Goal: Information Seeking & Learning: Learn about a topic

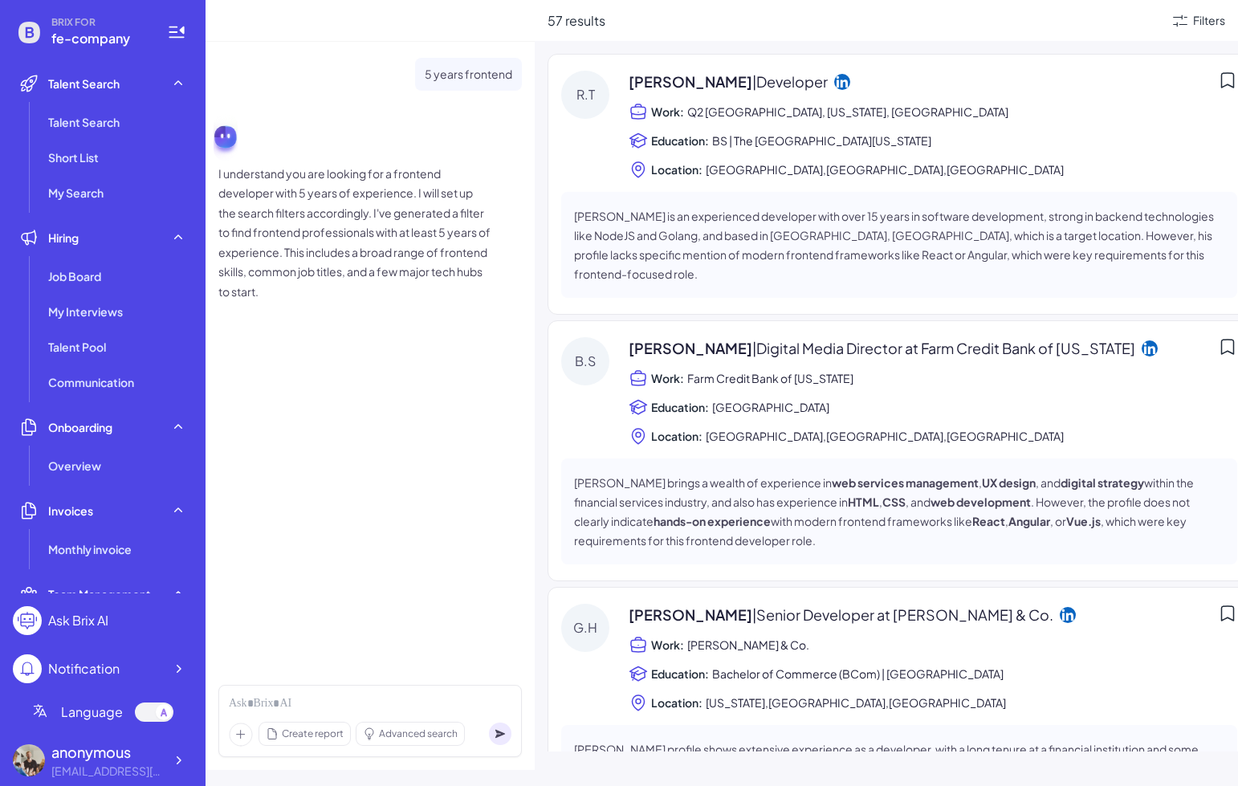
click at [442, 451] on div "5 years frontend I understand you are looking for a frontend developer with 5 y…" at bounding box center [370, 357] width 329 height 631
click at [724, 157] on div "Richard Tam | Developer Work: Q2 Austin, Texas, United States Education: BS | T…" at bounding box center [933, 125] width 609 height 108
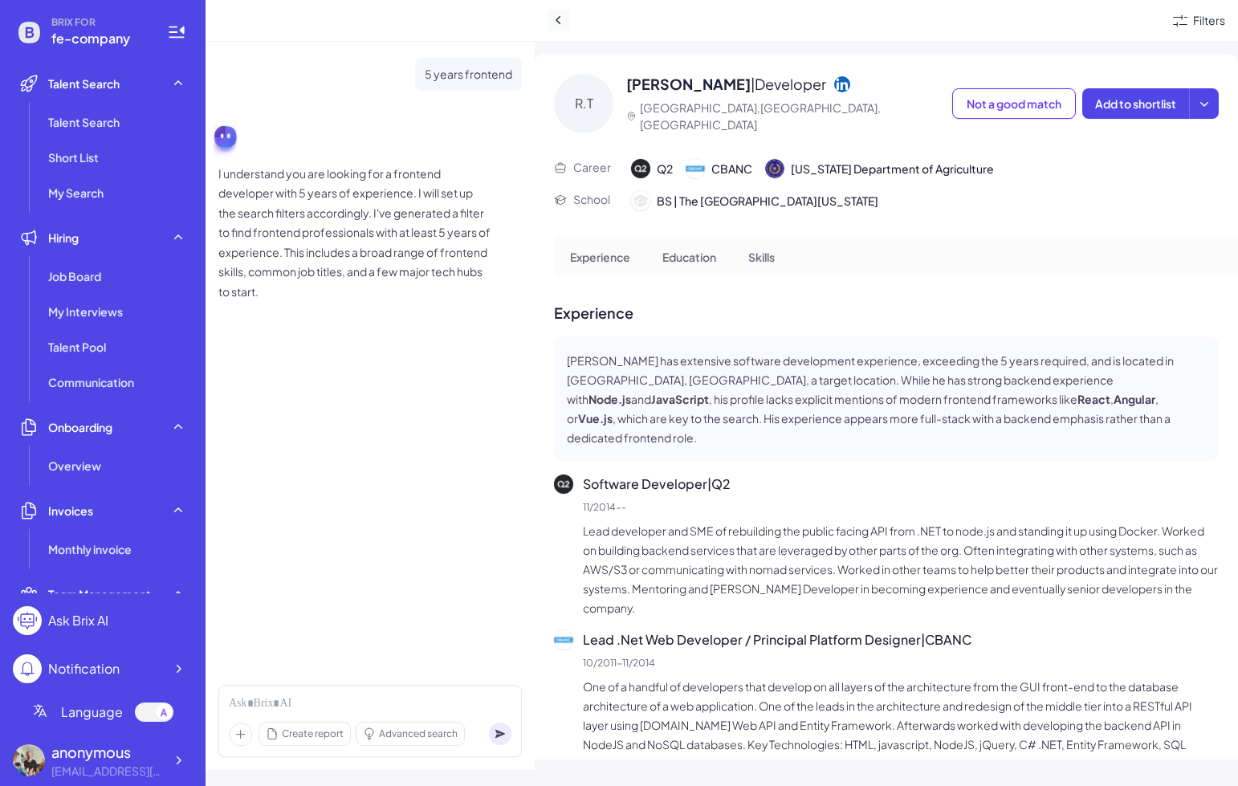
click at [555, 9] on button at bounding box center [559, 20] width 22 height 22
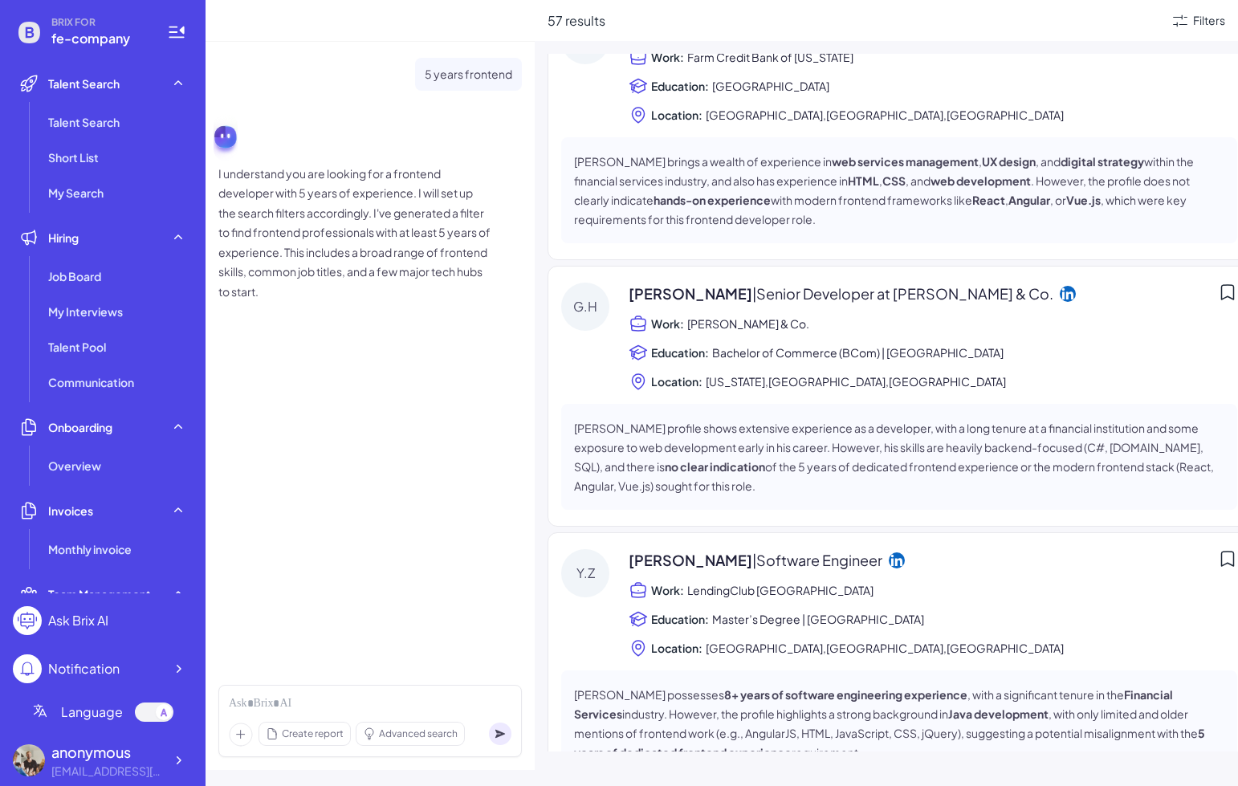
click at [740, 372] on span "[US_STATE],[GEOGRAPHIC_DATA],[GEOGRAPHIC_DATA]" at bounding box center [856, 381] width 300 height 19
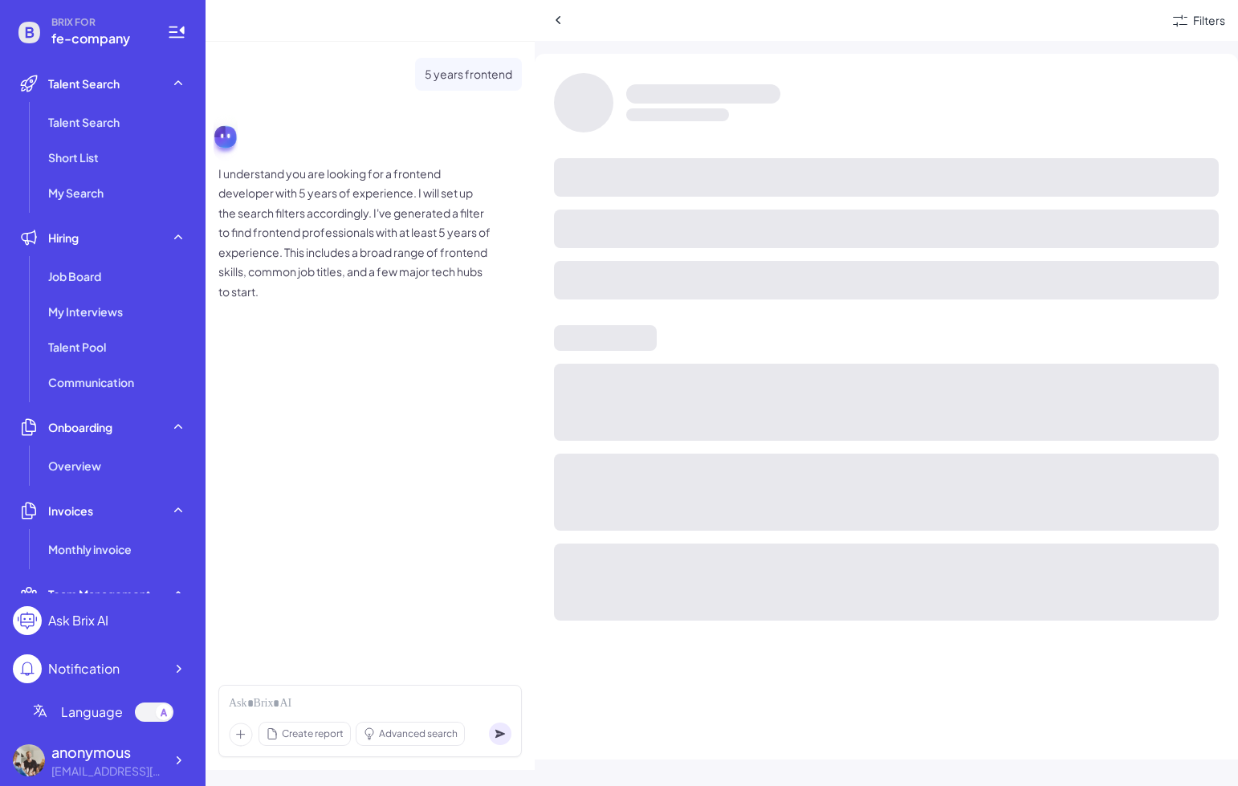
scroll to position [302, 0]
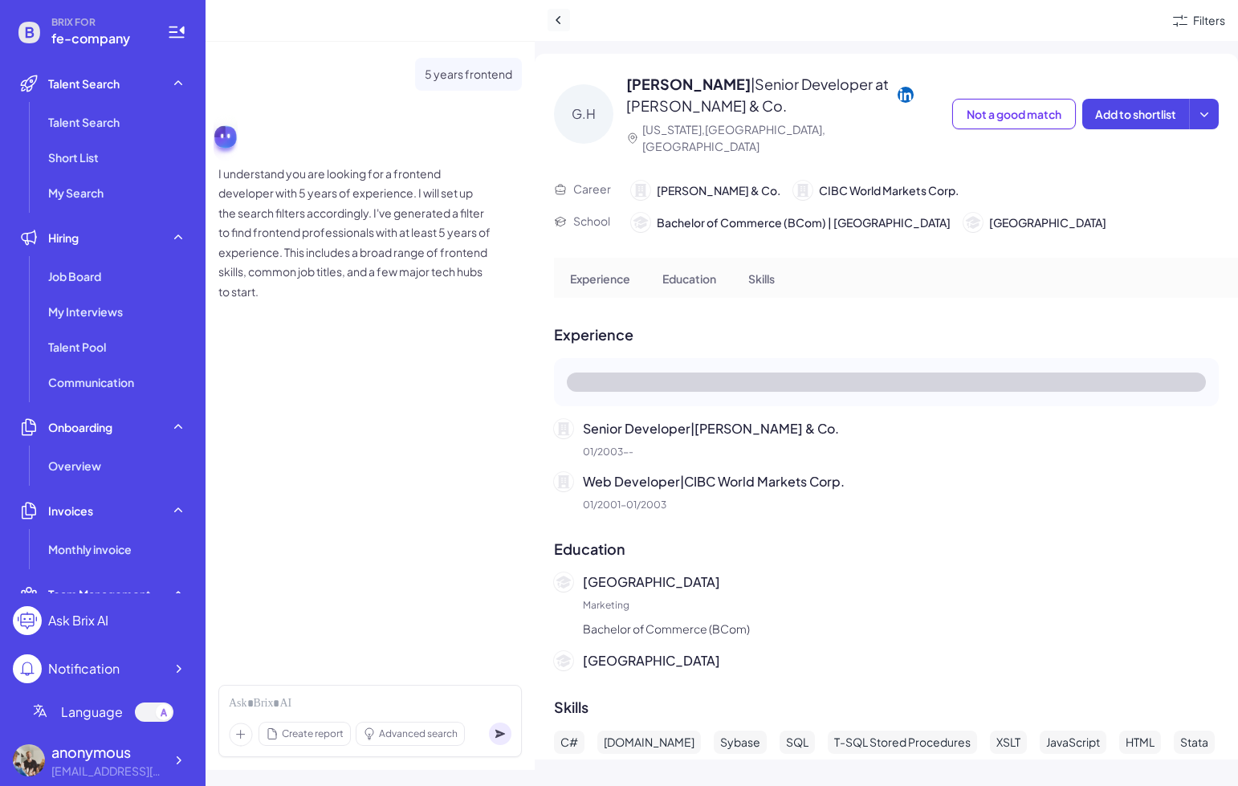
click at [558, 17] on icon at bounding box center [559, 20] width 16 height 16
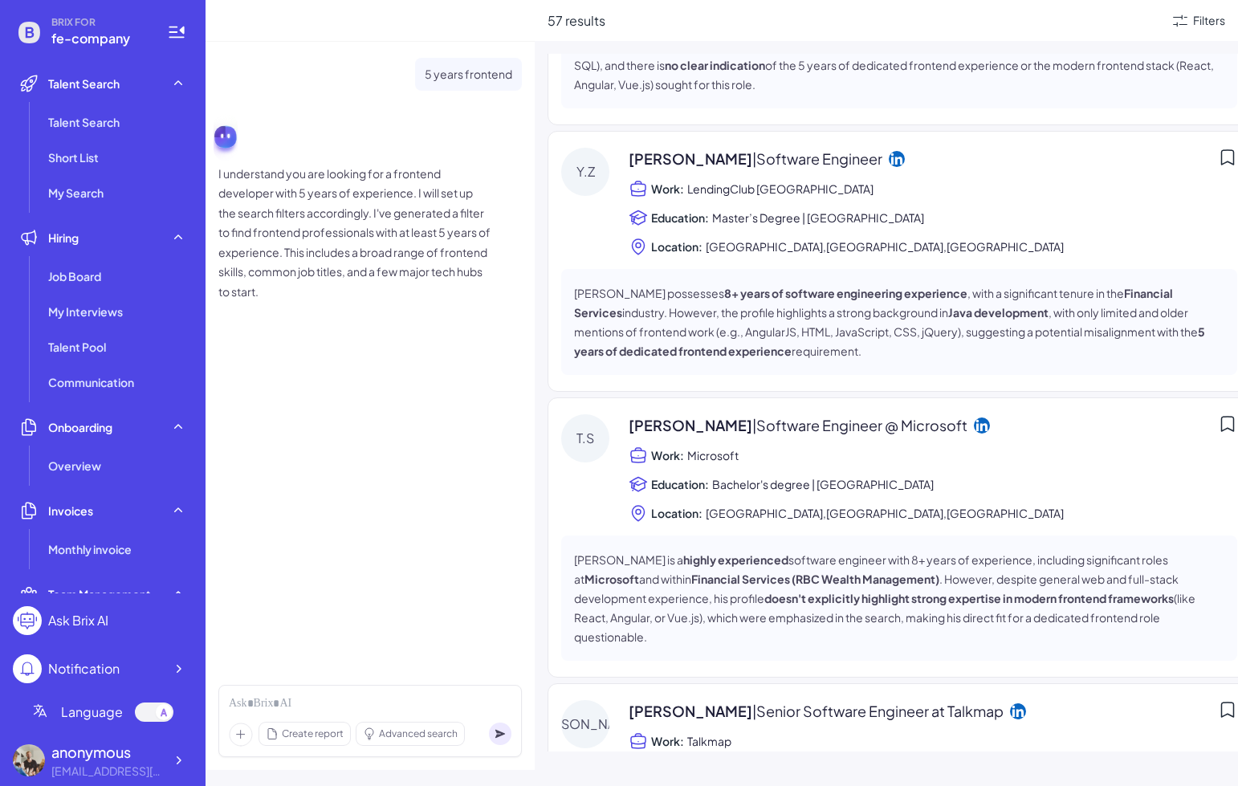
click at [753, 446] on div "Terry Sun | Software Engineer @ Microsoft Work: Microsoft Education: Bachelor's…" at bounding box center [933, 468] width 609 height 108
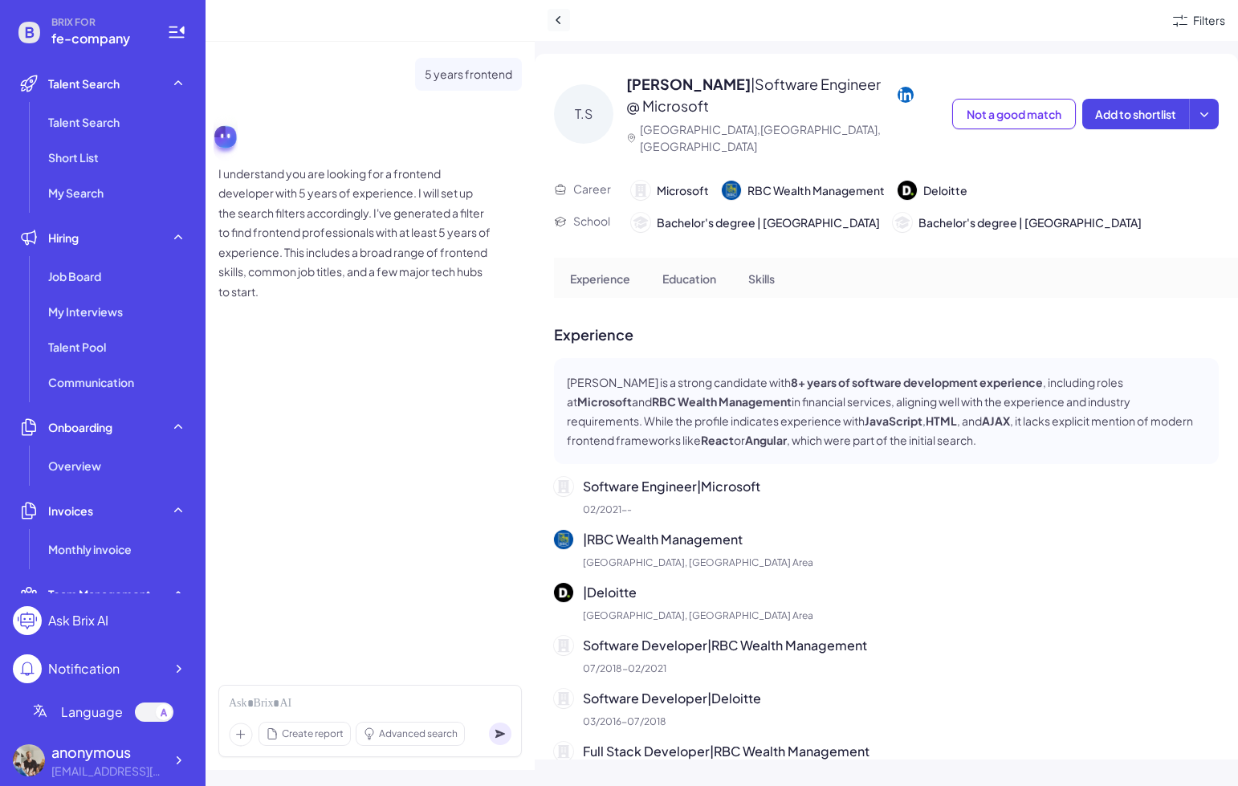
click at [562, 22] on icon at bounding box center [559, 20] width 16 height 16
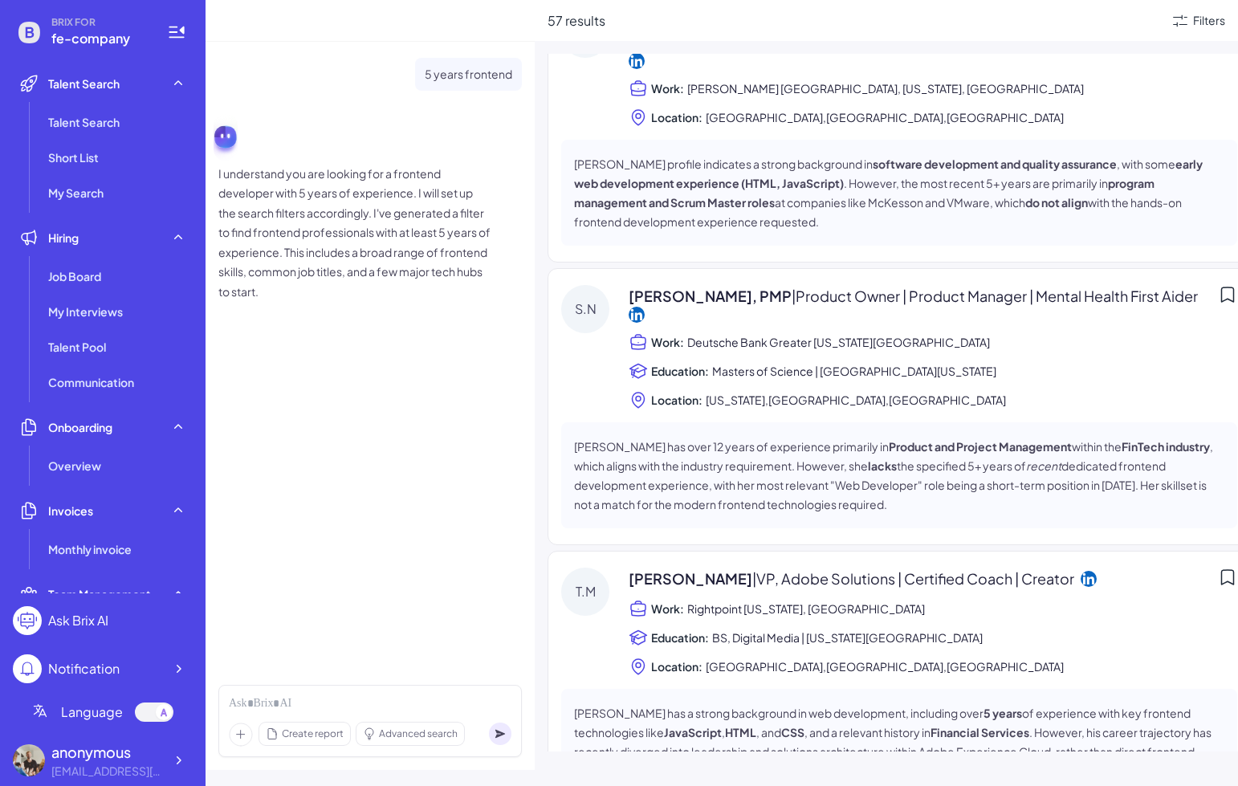
scroll to position [1927, 0]
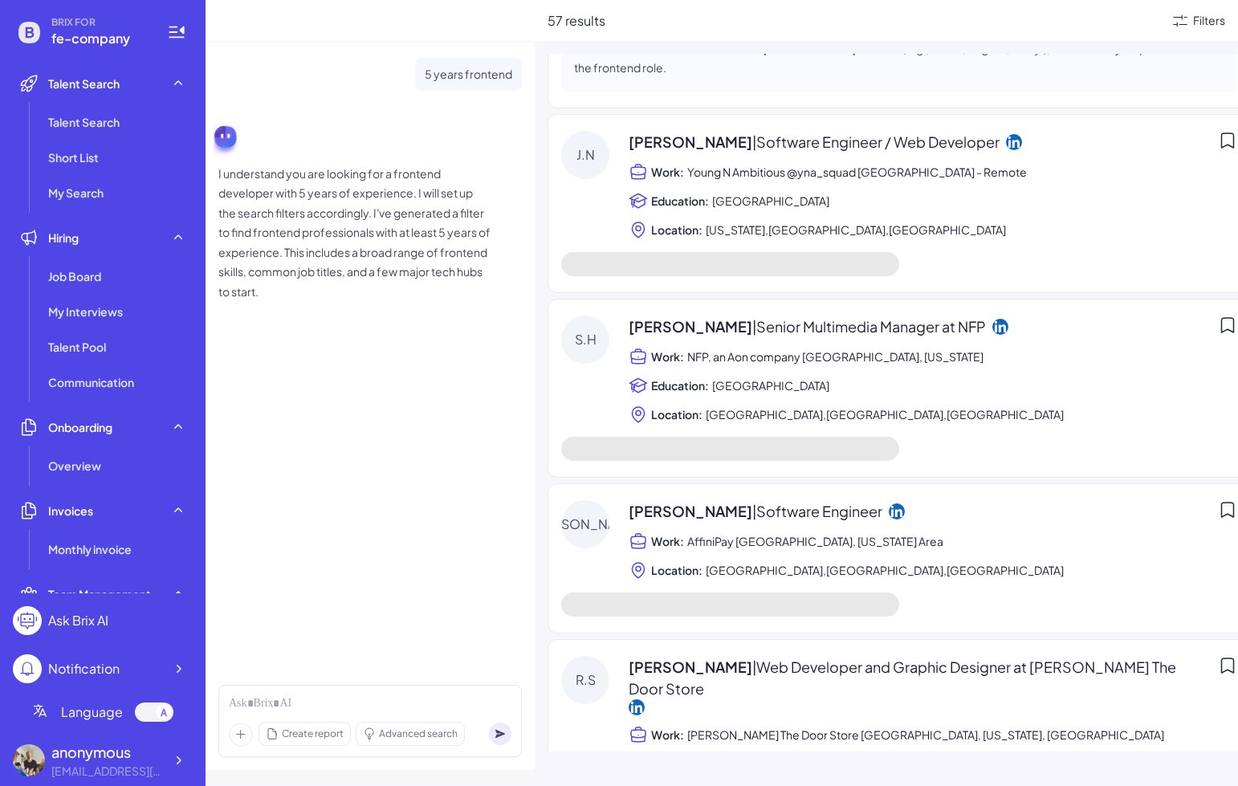
click at [792, 405] on span "[GEOGRAPHIC_DATA],[GEOGRAPHIC_DATA],[GEOGRAPHIC_DATA]" at bounding box center [885, 414] width 358 height 19
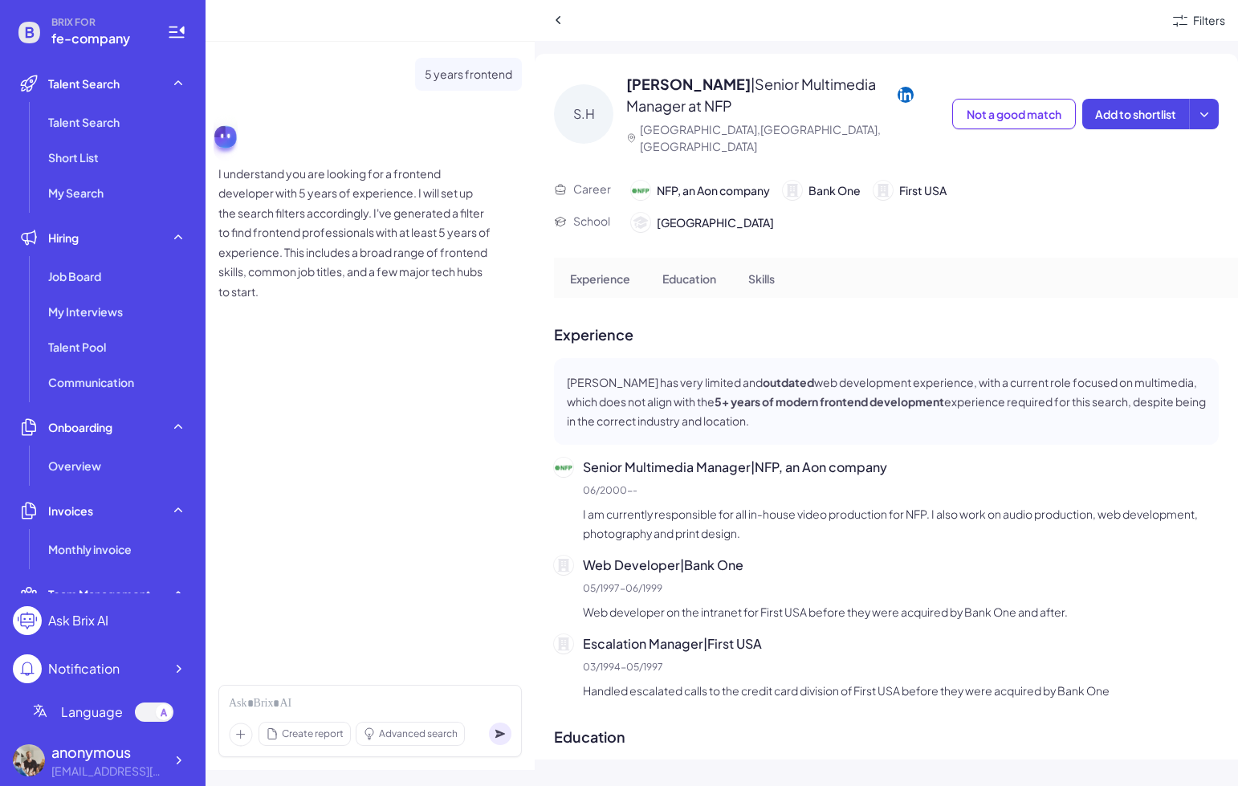
scroll to position [2142, 0]
drag, startPoint x: 485, startPoint y: 418, endPoint x: 491, endPoint y: 405, distance: 14.4
click at [484, 418] on div "5 years frontend I understand you are looking for a frontend developer with 5 y…" at bounding box center [370, 357] width 329 height 631
click at [556, 10] on button at bounding box center [559, 20] width 22 height 22
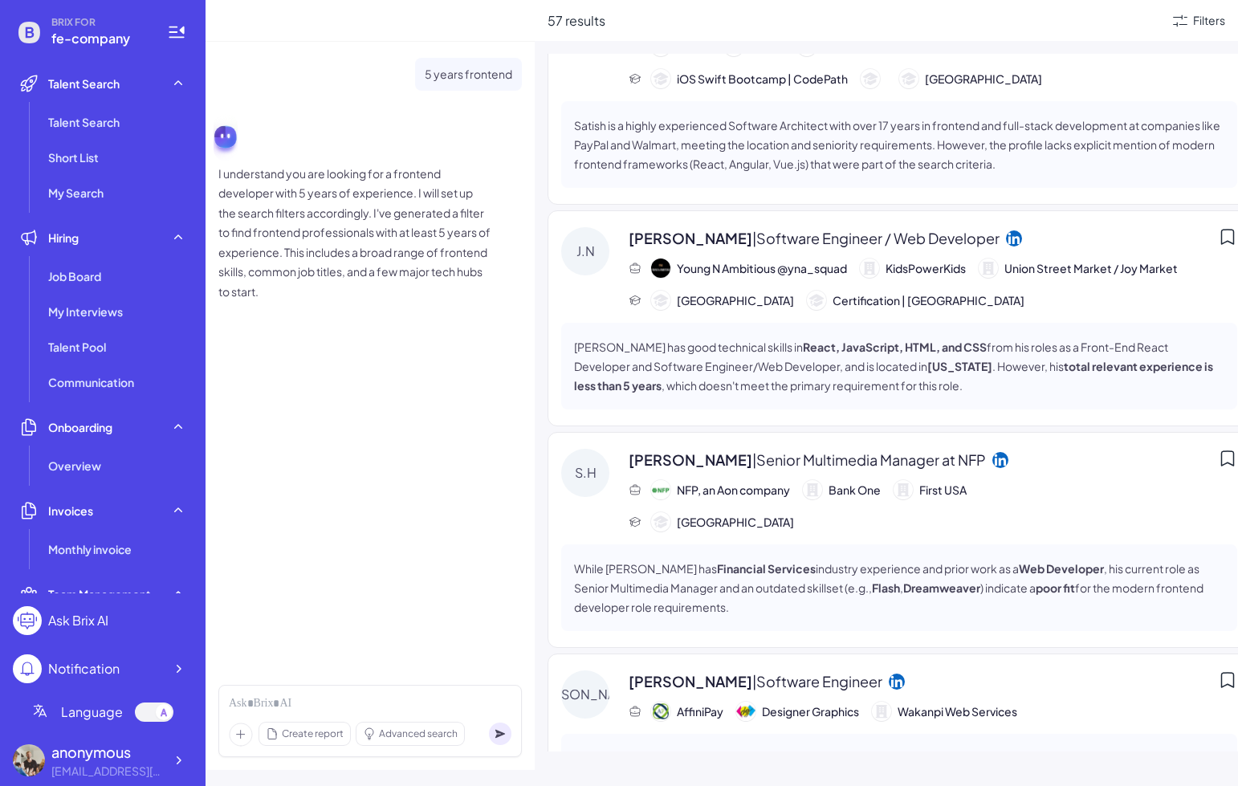
scroll to position [2239, 0]
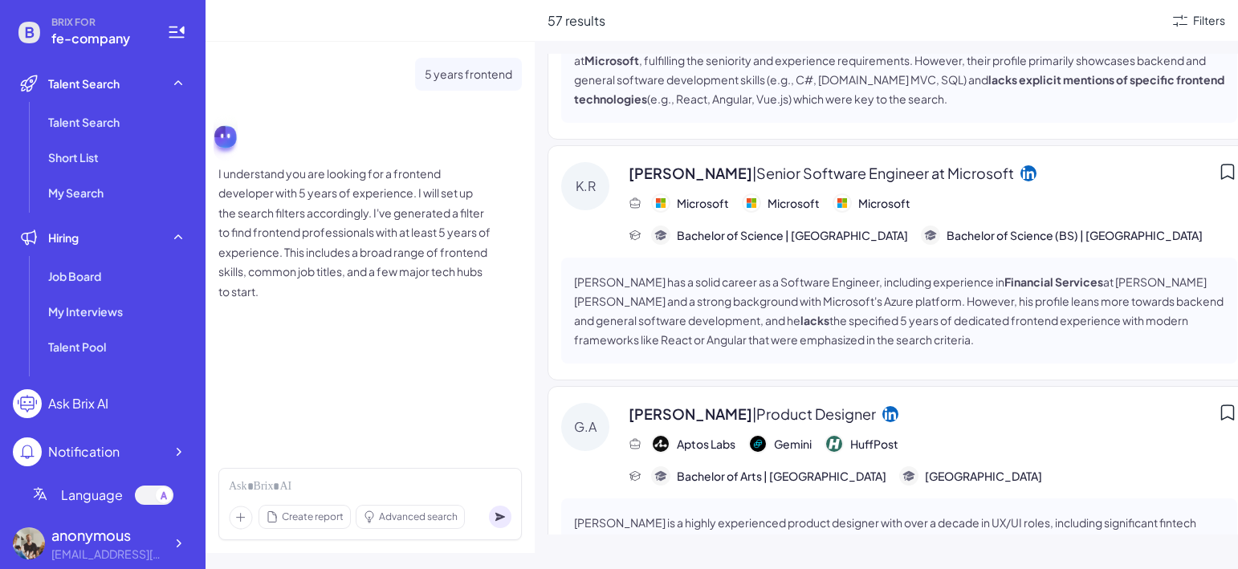
scroll to position [3665, 0]
click at [546, 421] on div "57 results Filters R.T Richard Tam | Developer Q2 CBANC Texas Department of Agr…" at bounding box center [886, 284] width 703 height 569
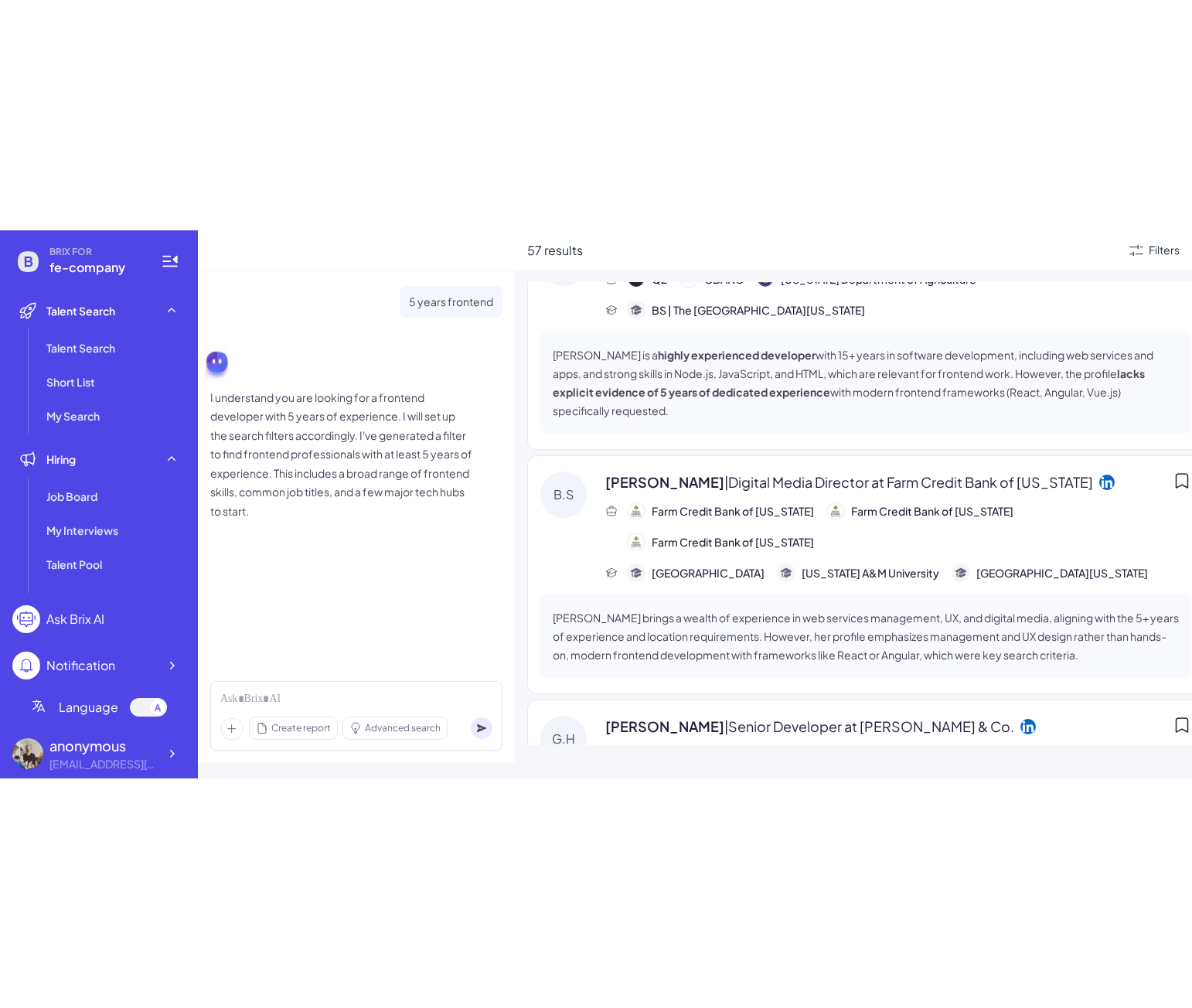
scroll to position [0, 0]
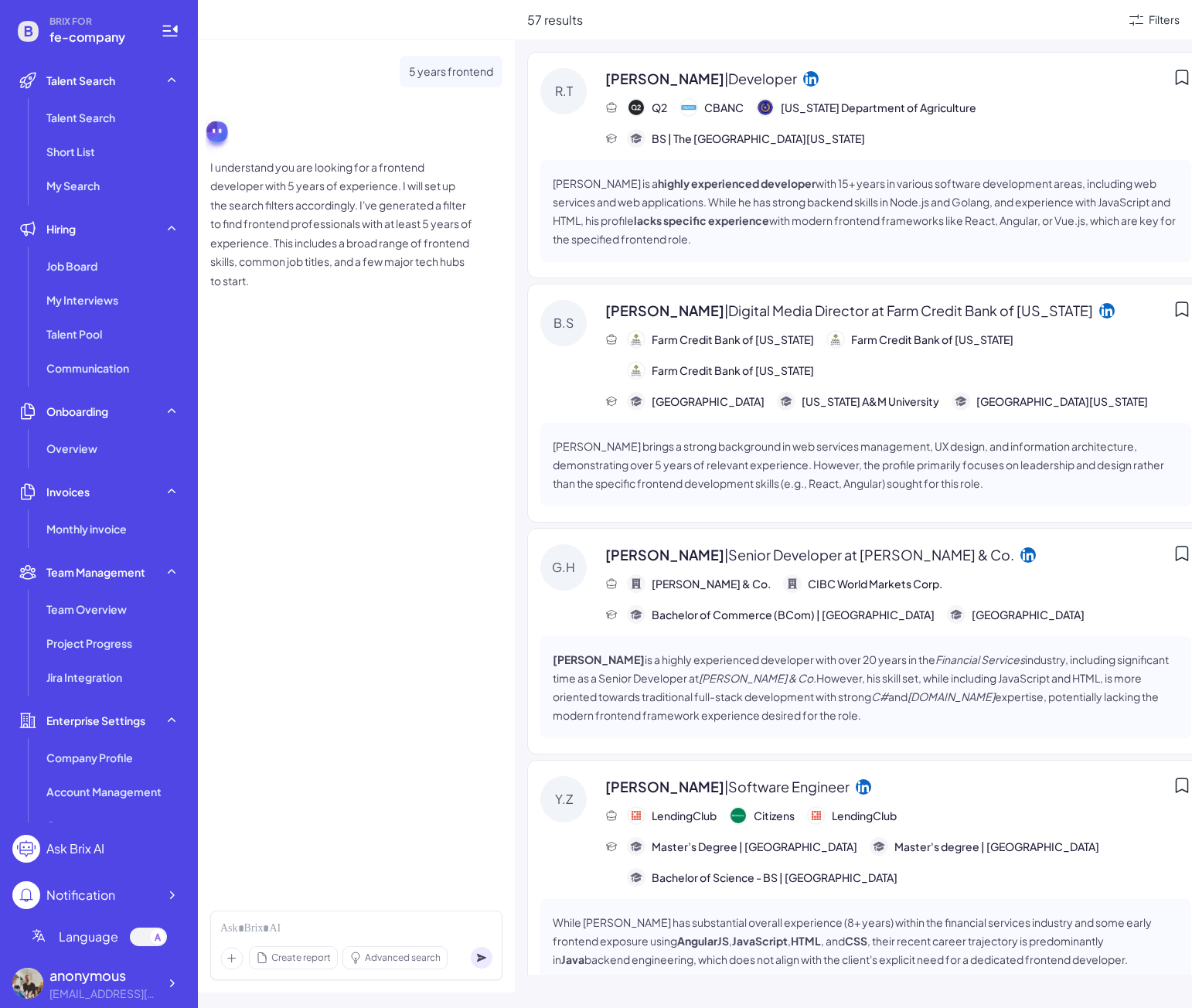
click at [450, 607] on div "5 years frontend I understand you are looking for a frontend developer with 5 y…" at bounding box center [356, 470] width 317 height 859
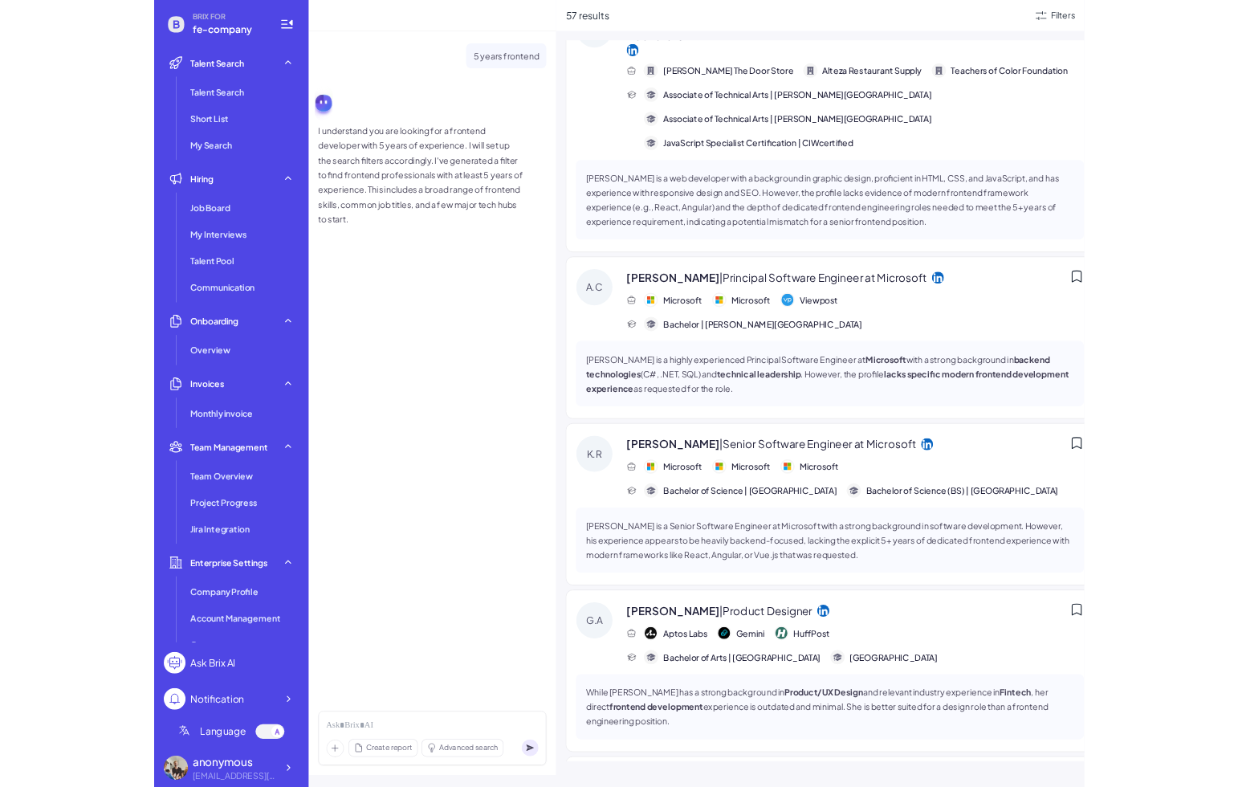
scroll to position [3253, 0]
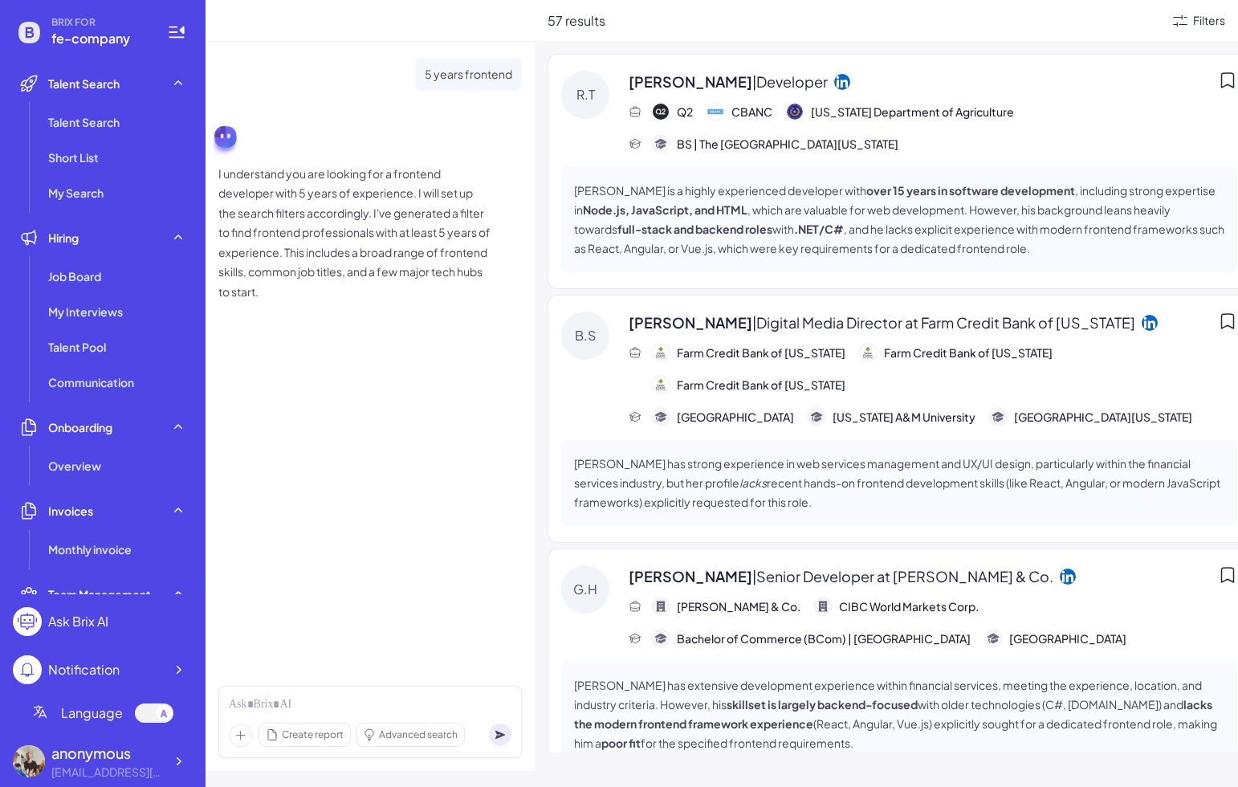
click at [446, 545] on div "5 years frontend I understand you are looking for a frontend developer with 5 y…" at bounding box center [370, 358] width 329 height 632
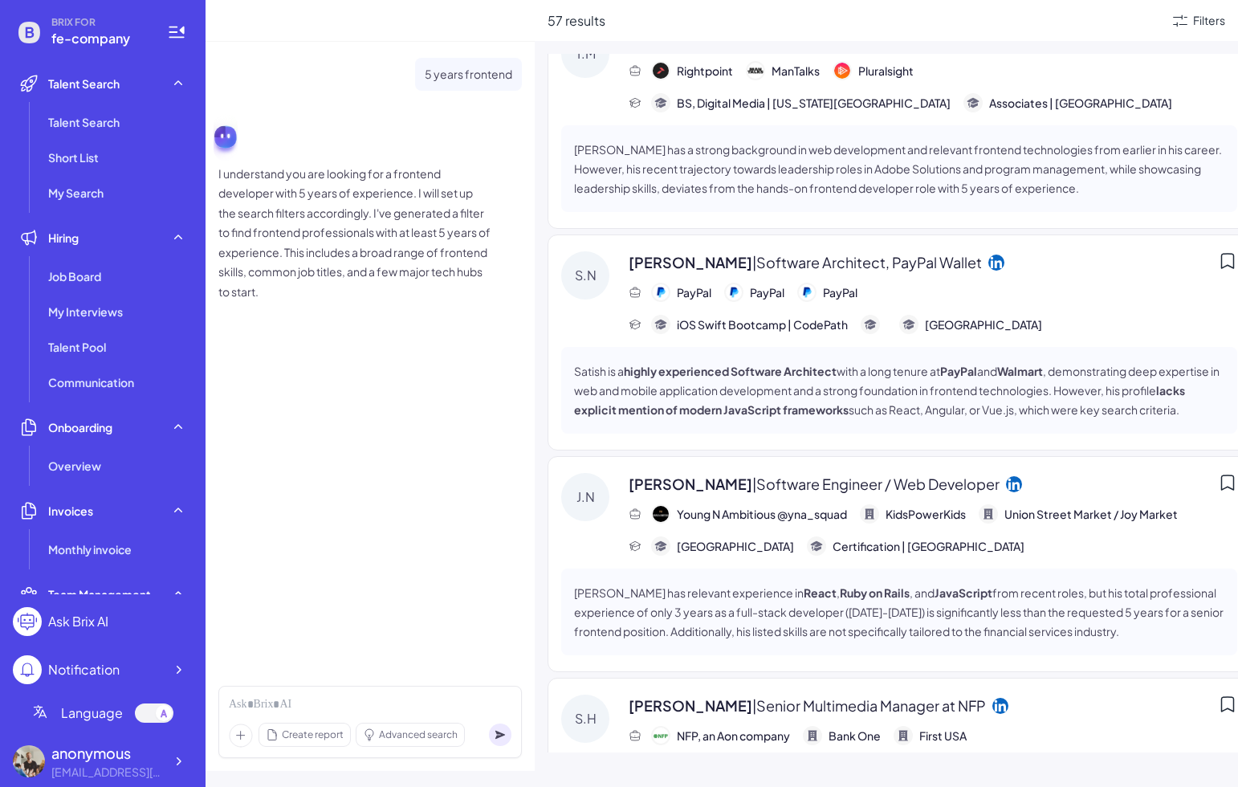
scroll to position [1927, 0]
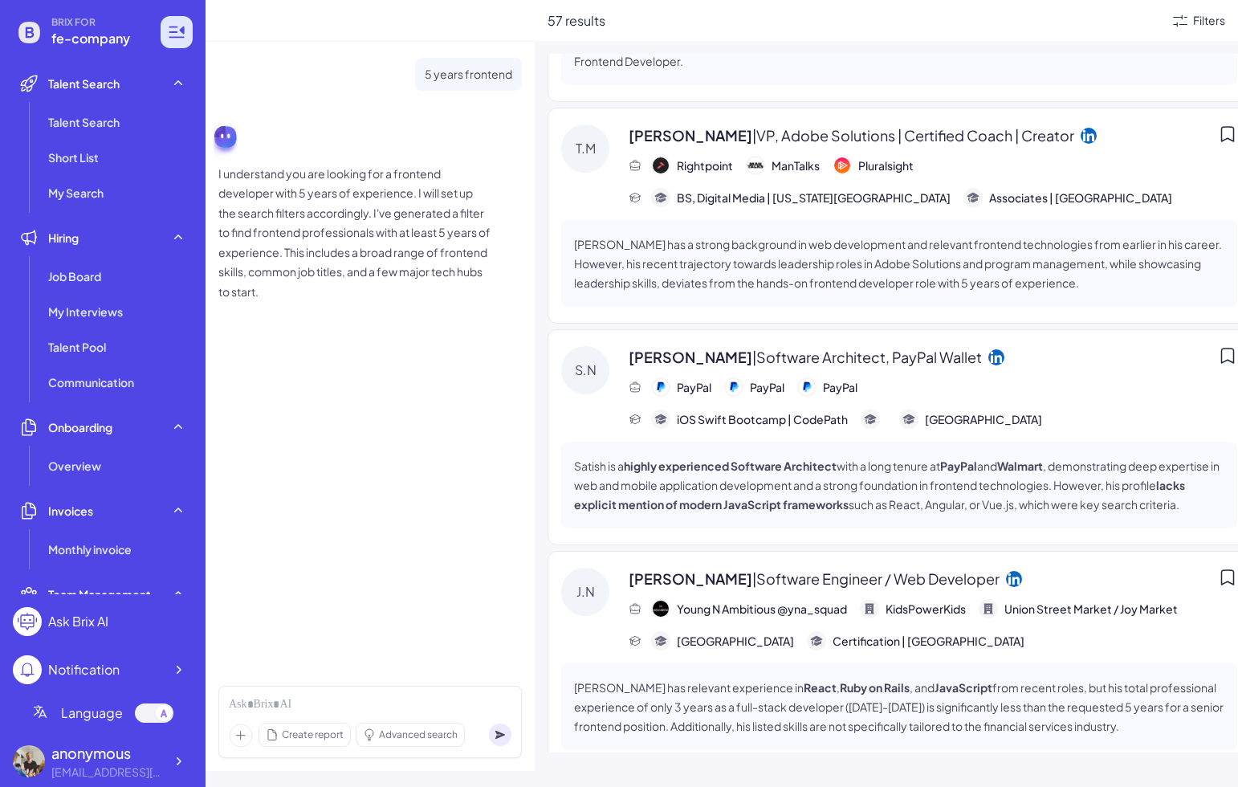
click at [181, 32] on icon at bounding box center [182, 30] width 5 height 8
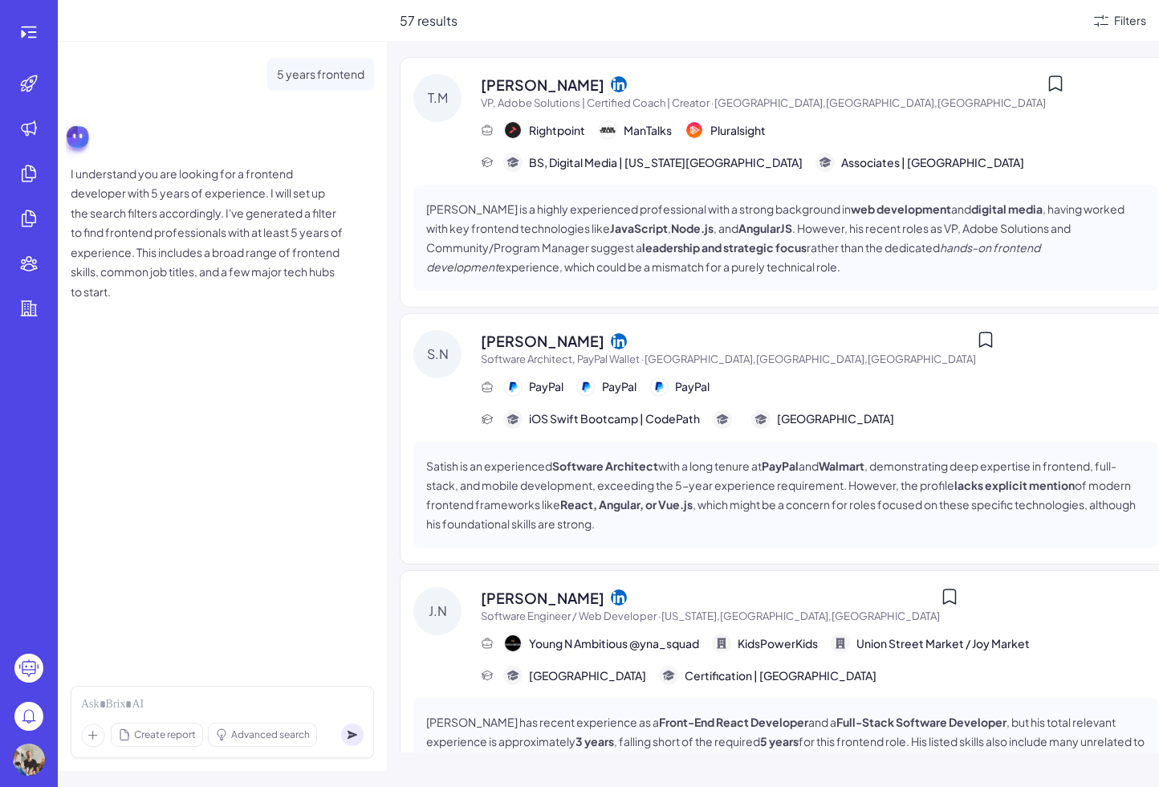
scroll to position [2059, 0]
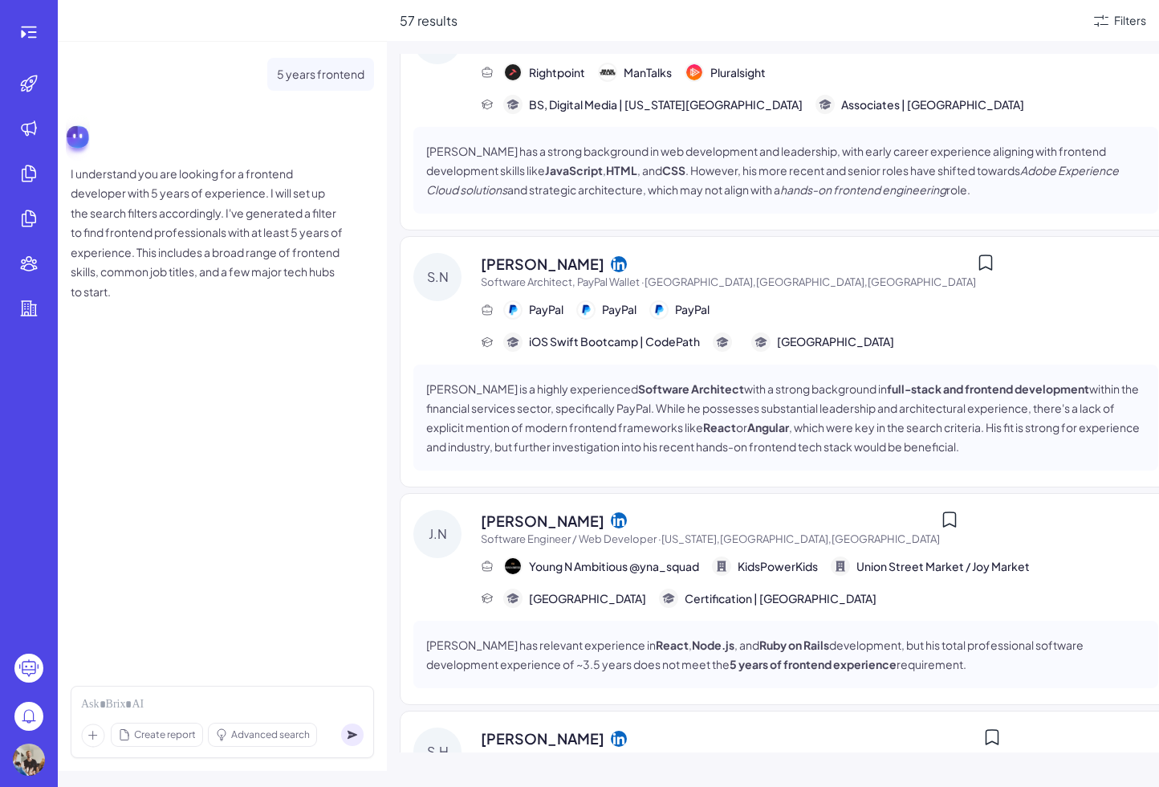
click at [765, 1] on div "57 results Filters" at bounding box center [773, 20] width 772 height 41
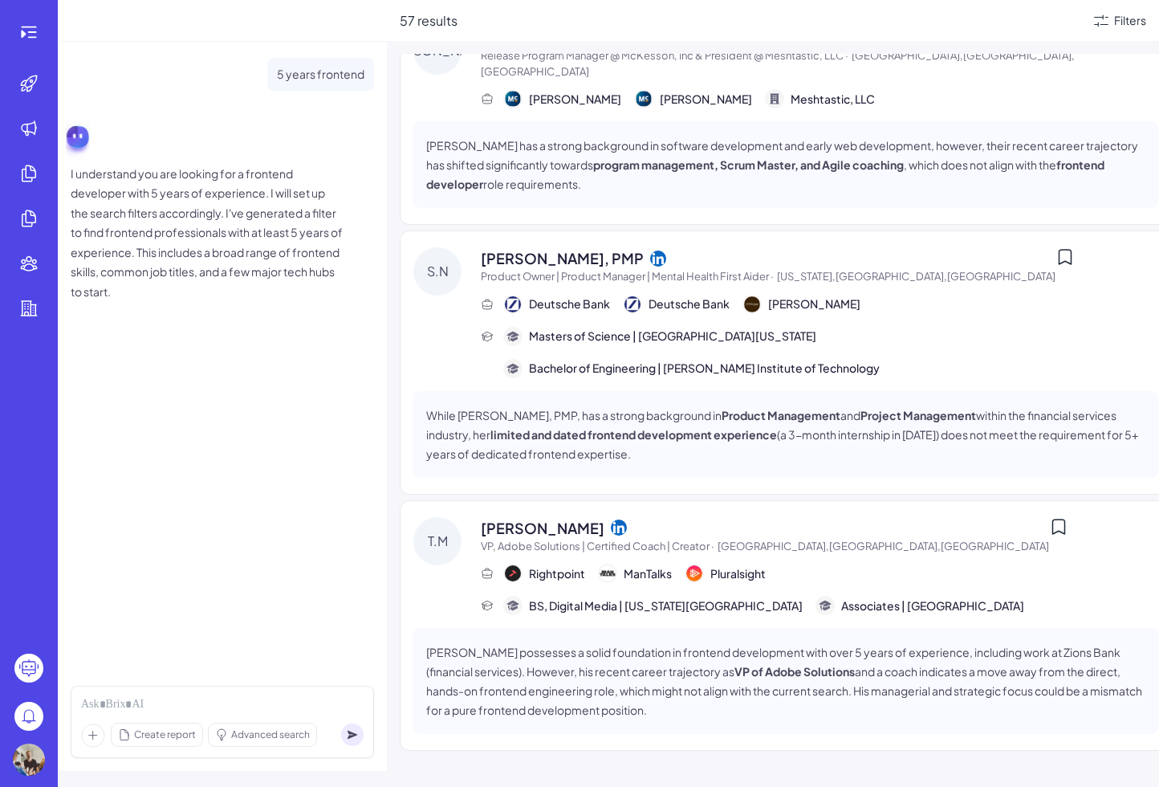
scroll to position [1596, 0]
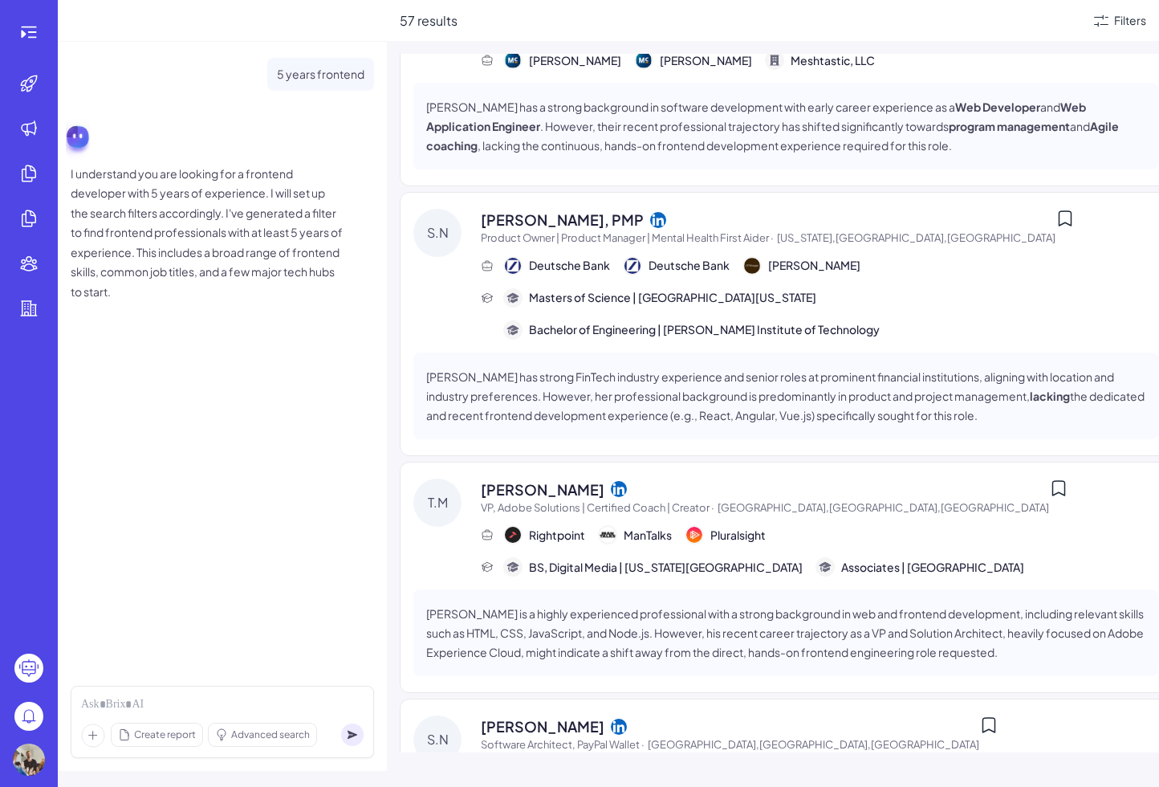
click at [338, 467] on div "5 years frontend I understand you are looking for a frontend developer with 5 y…" at bounding box center [222, 358] width 329 height 632
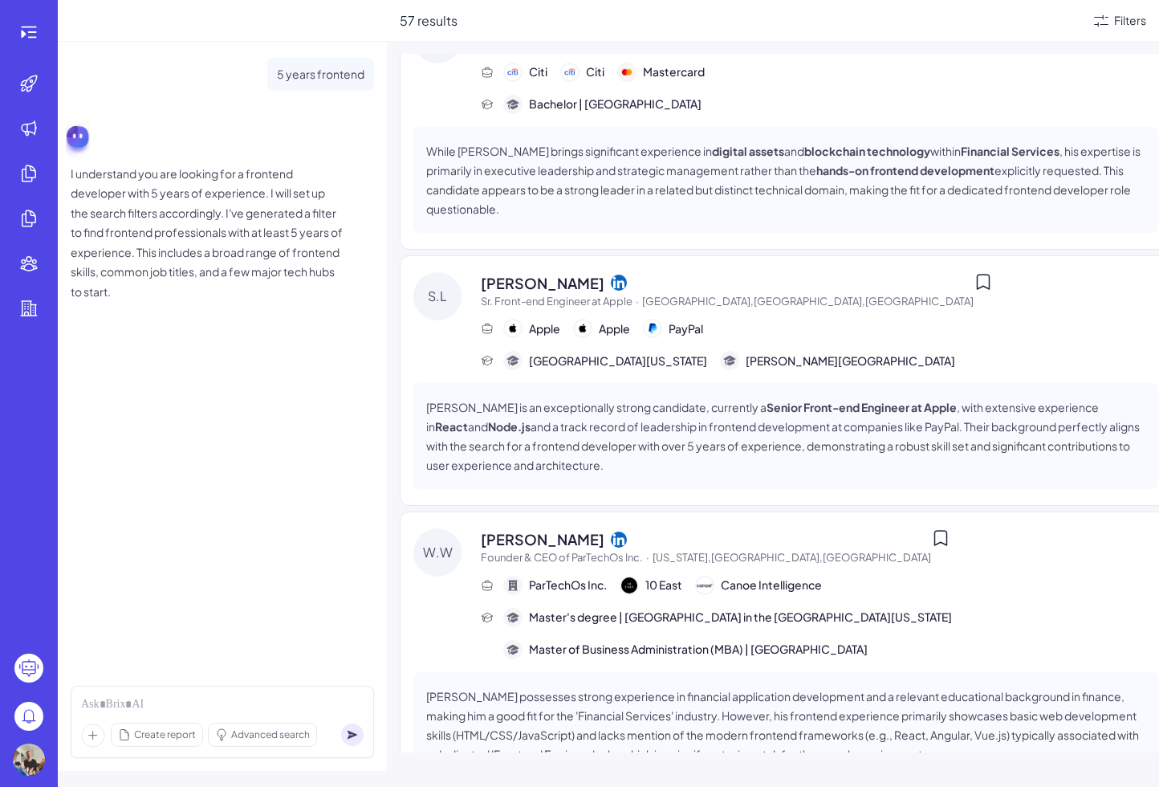
scroll to position [4537, 0]
click at [894, 272] on div "Shabai Liu Sr. Front-end Engineer at Apple · Seattle,WA,United States Apple App…" at bounding box center [820, 321] width 678 height 99
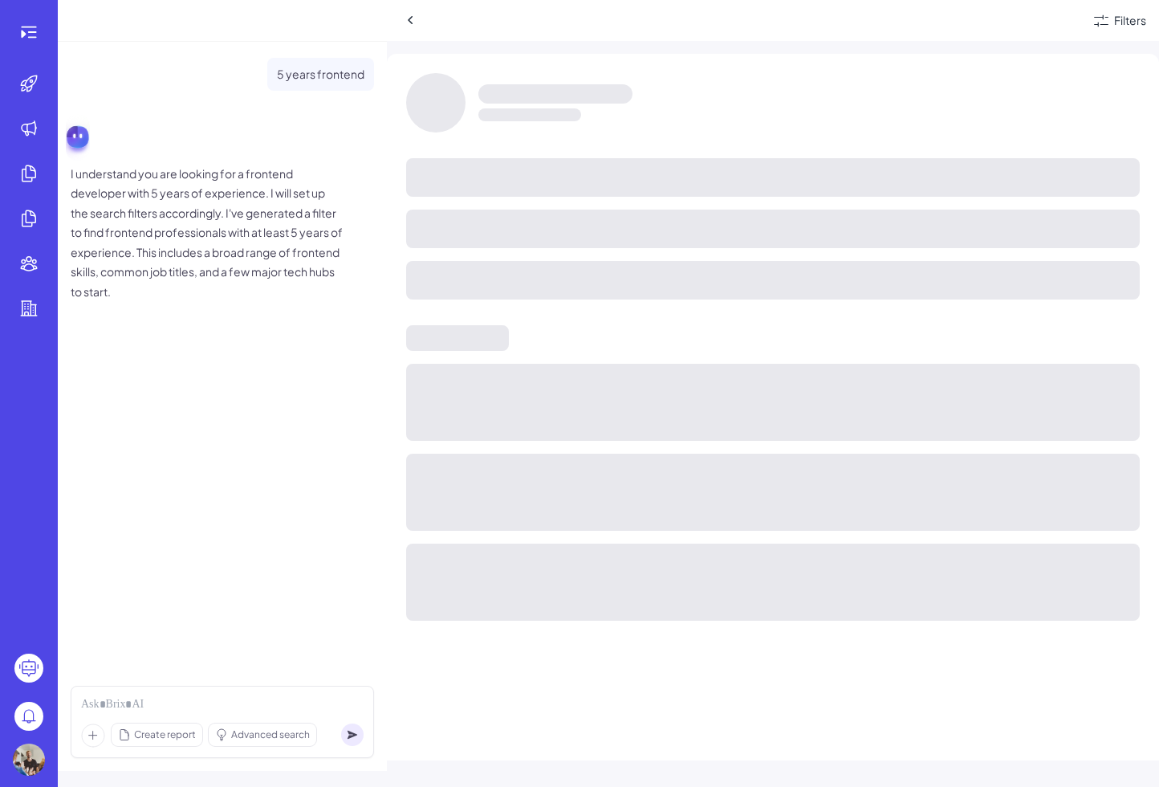
scroll to position [4075, 0]
click at [415, 22] on icon at bounding box center [411, 20] width 16 height 16
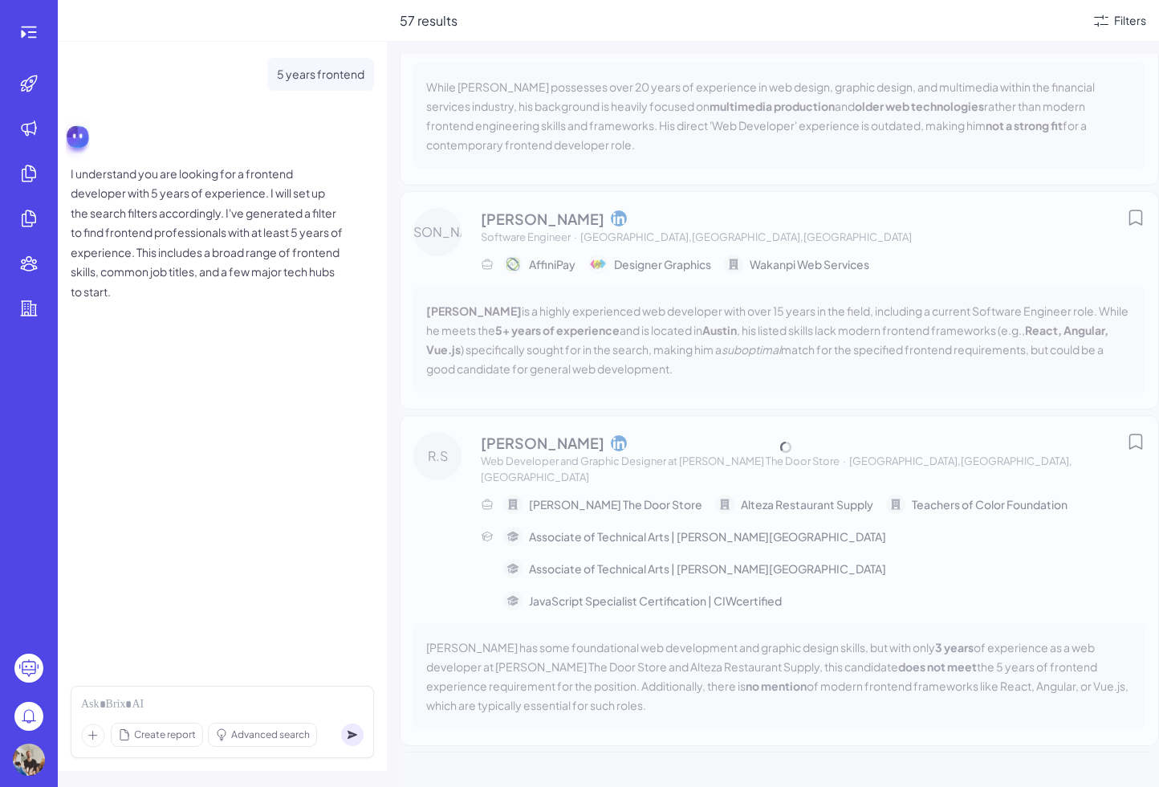
scroll to position [2835, 0]
click at [278, 412] on div "5 years frontend I understand you are looking for a frontend developer with 5 y…" at bounding box center [222, 358] width 329 height 632
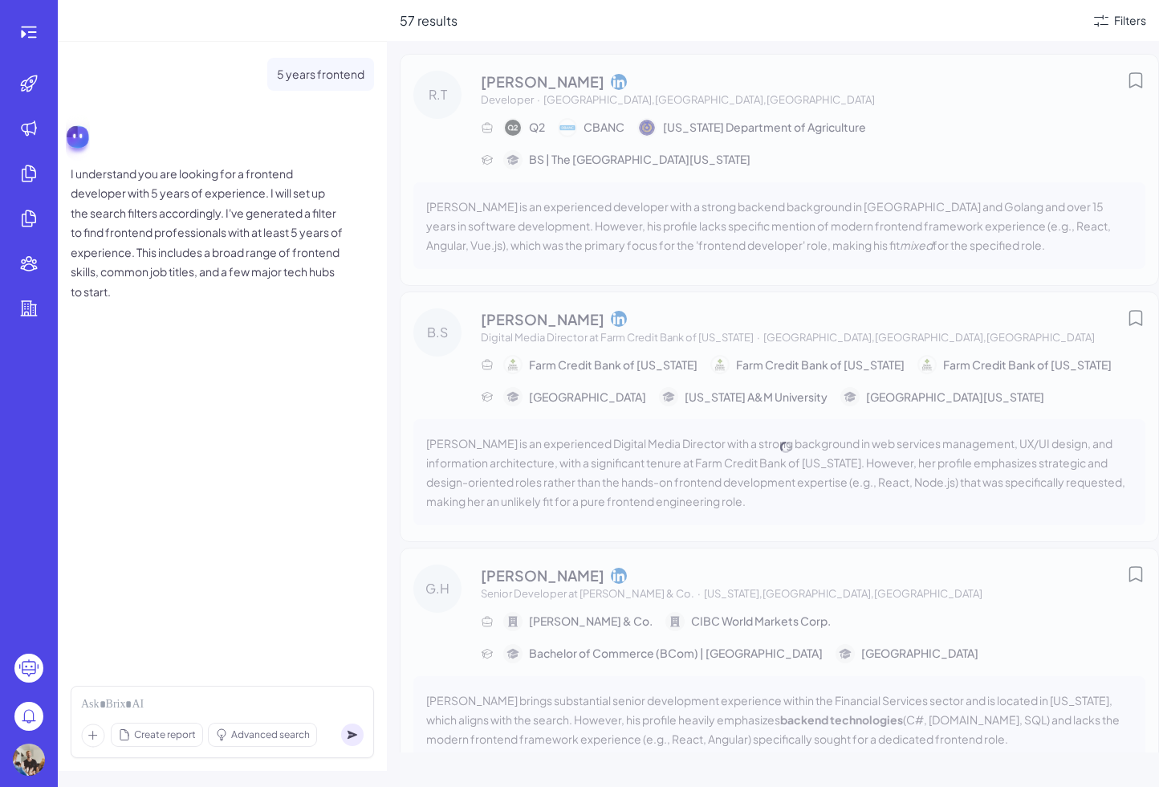
scroll to position [2835, 0]
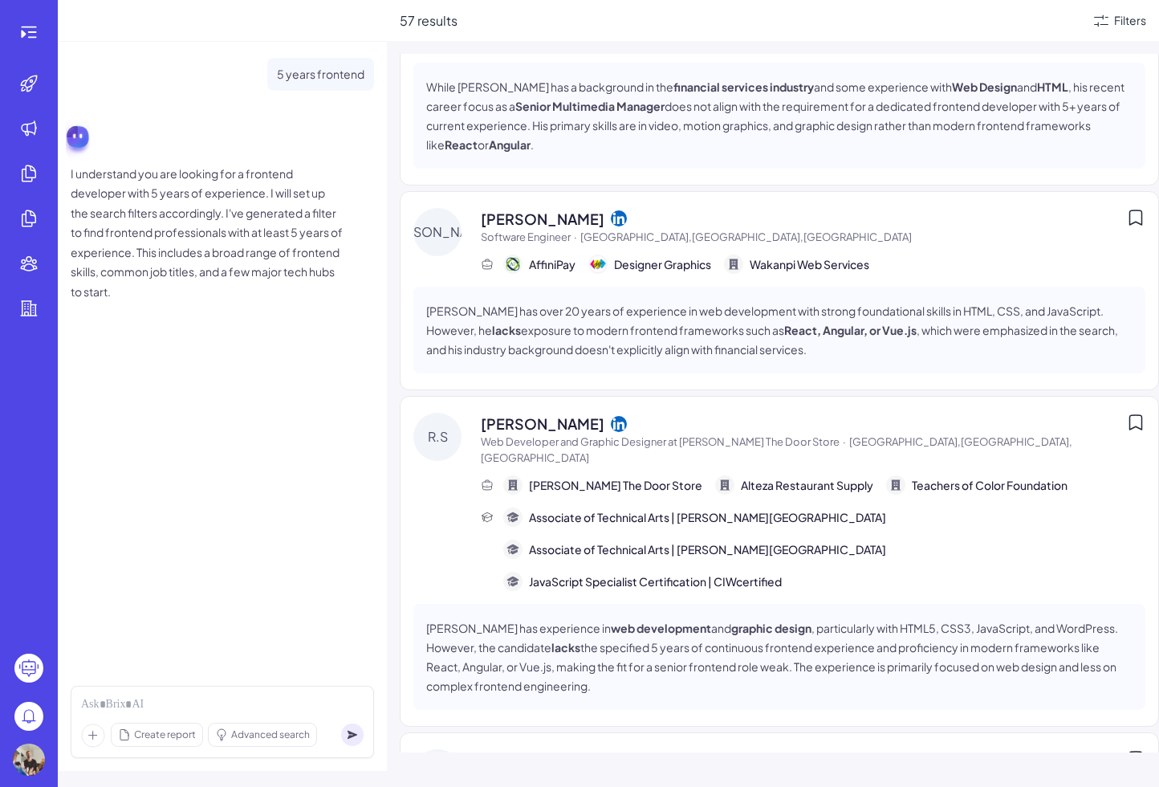
click at [356, 588] on div "5 years frontend I understand you are looking for a frontend developer with 5 y…" at bounding box center [222, 358] width 329 height 632
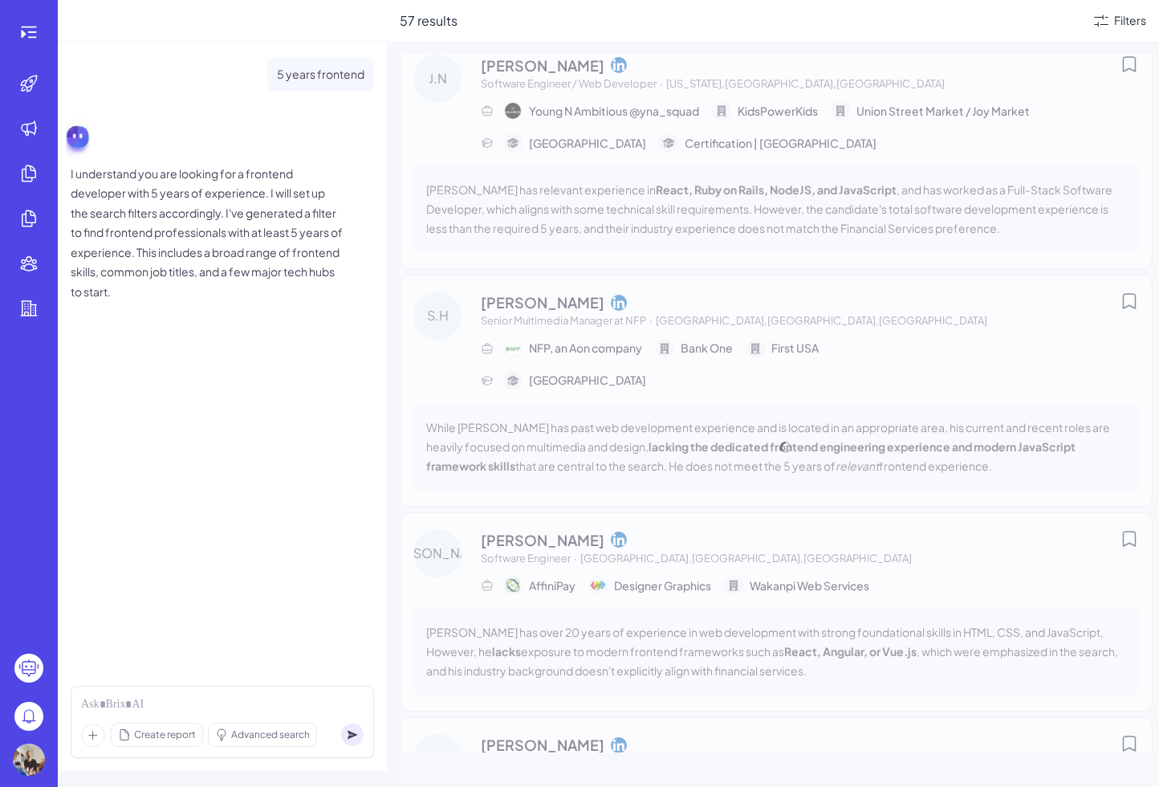
scroll to position [2495, 0]
click at [259, 526] on div "5 years frontend I understand you are looking for a frontend developer with 5 y…" at bounding box center [222, 358] width 329 height 632
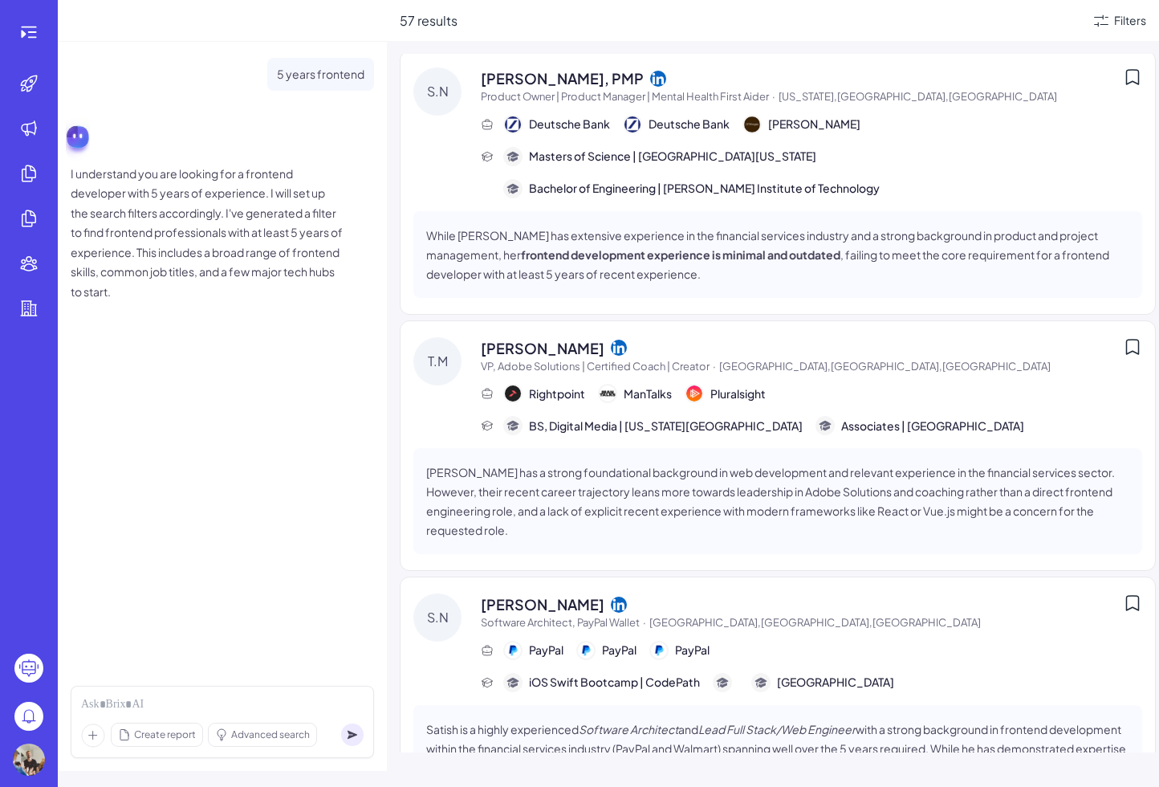
scroll to position [1631, 0]
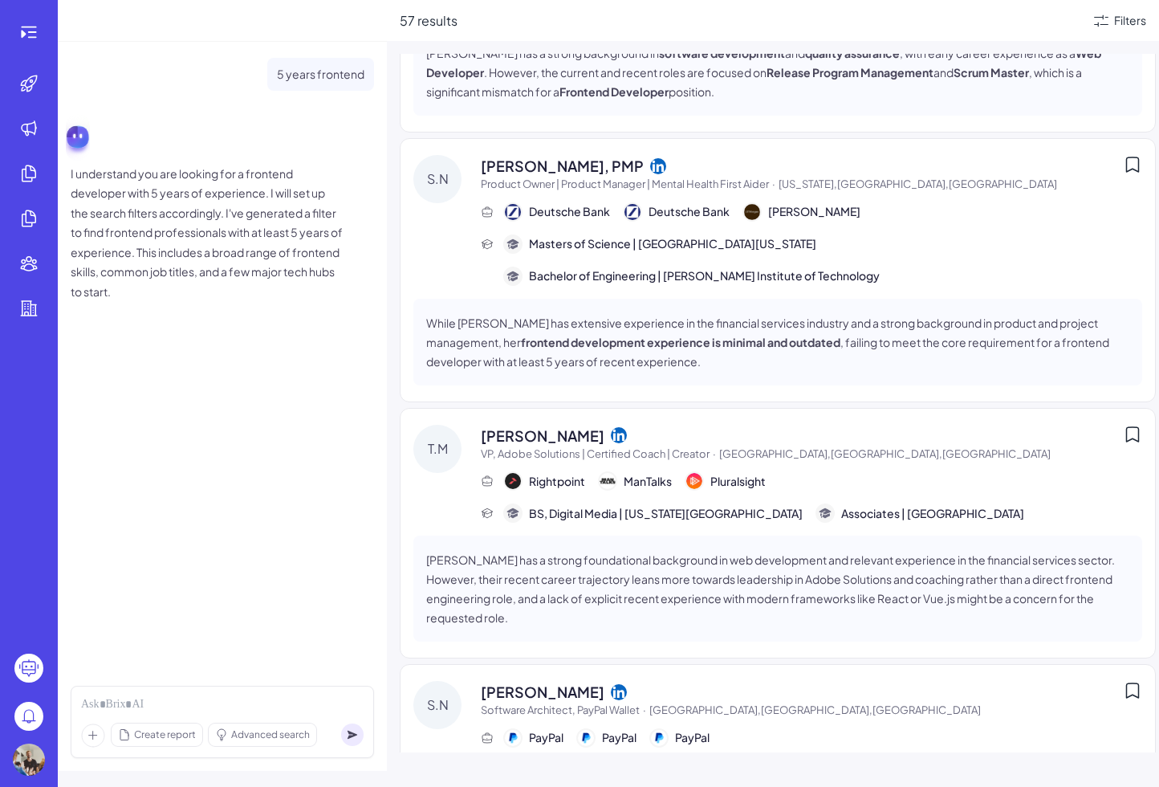
click at [216, 394] on div "5 years frontend I understand you are looking for a frontend developer with 5 y…" at bounding box center [222, 358] width 329 height 632
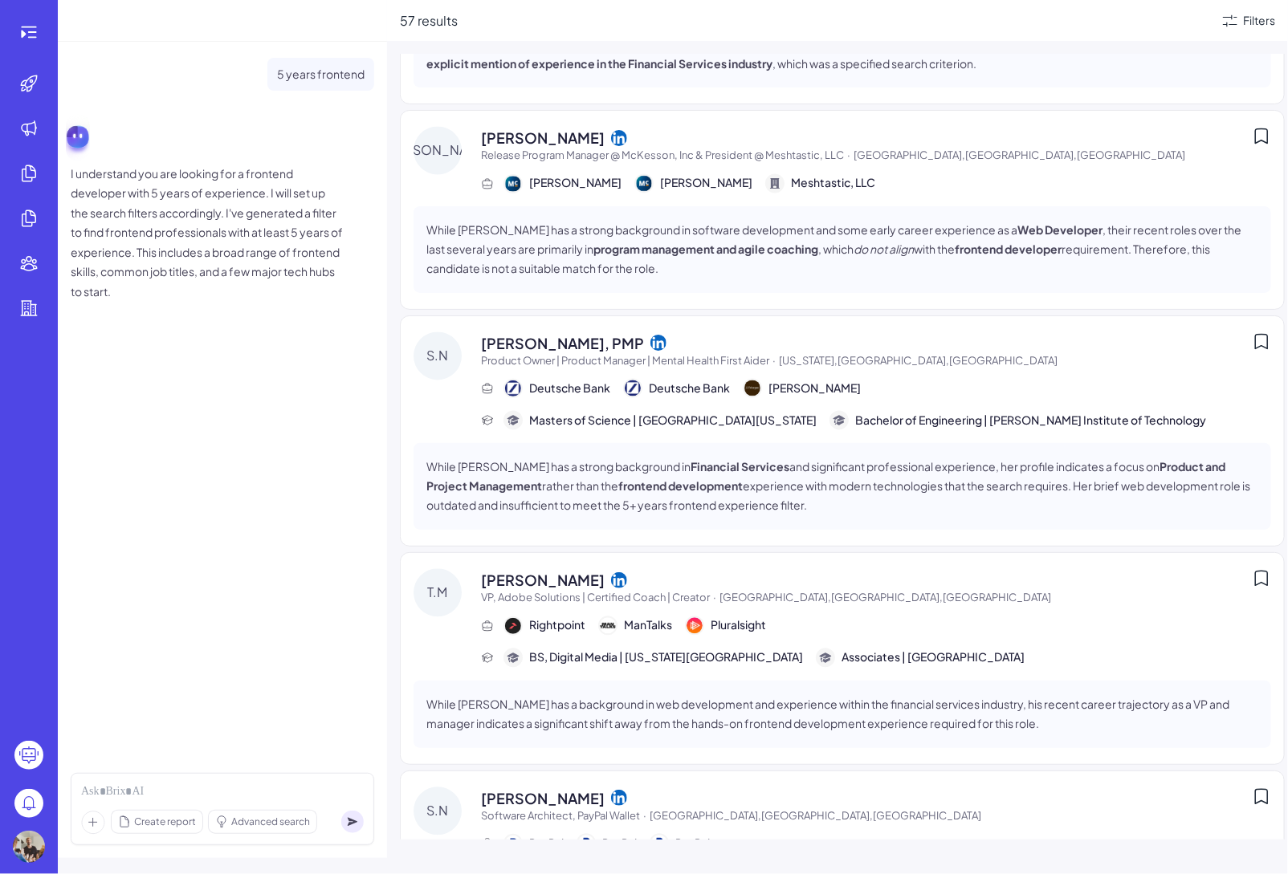
scroll to position [1417, 0]
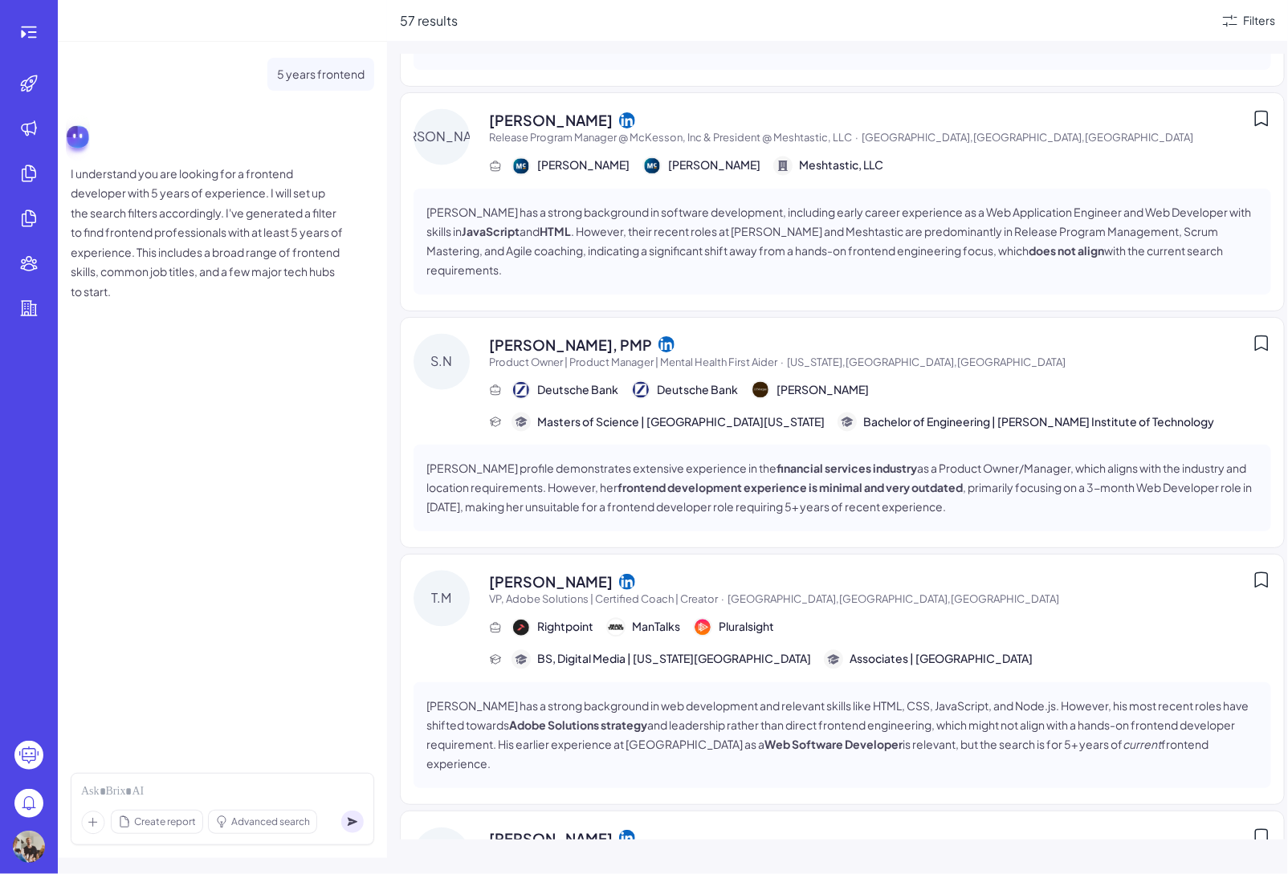
click at [162, 509] on div "5 years frontend I understand you are looking for a frontend developer with 5 y…" at bounding box center [222, 401] width 329 height 719
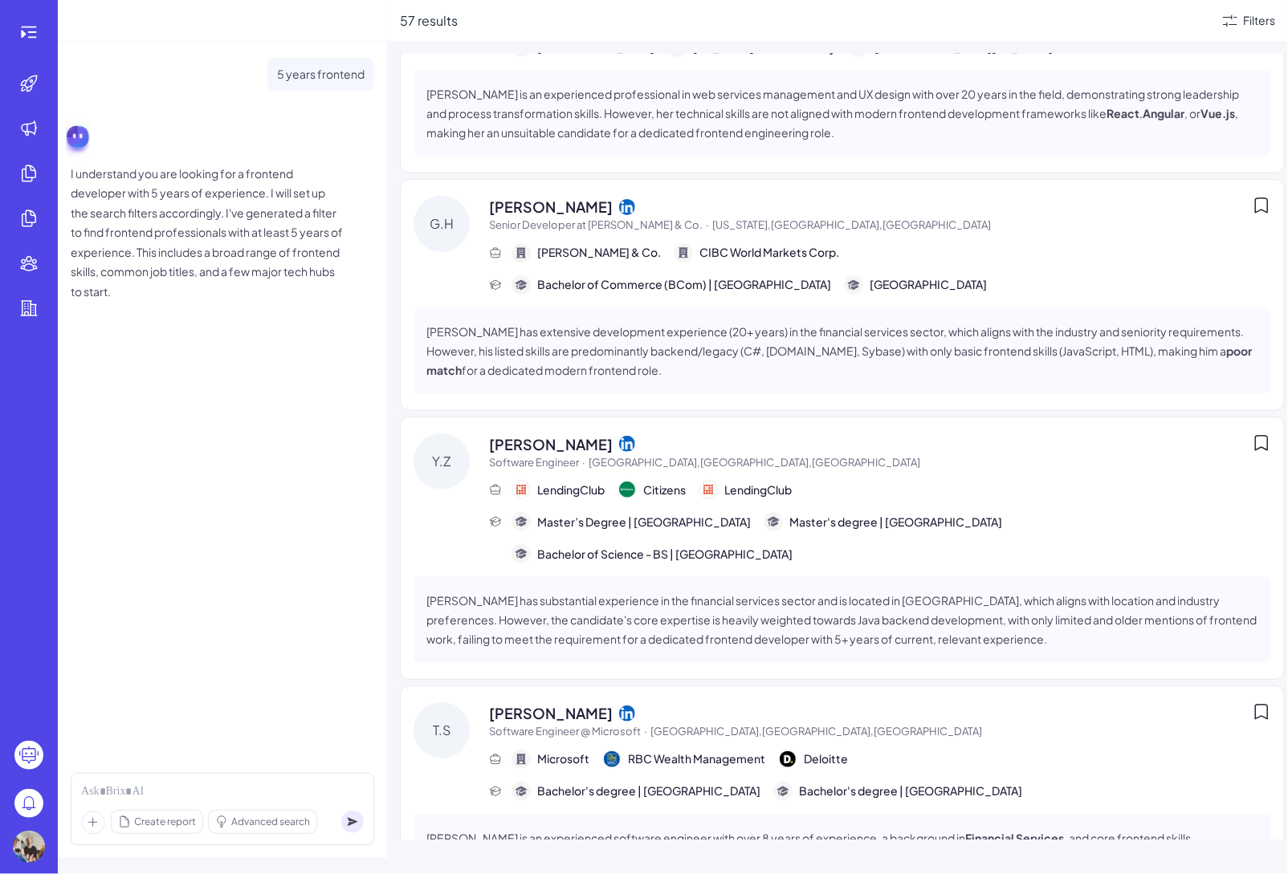
scroll to position [92, 0]
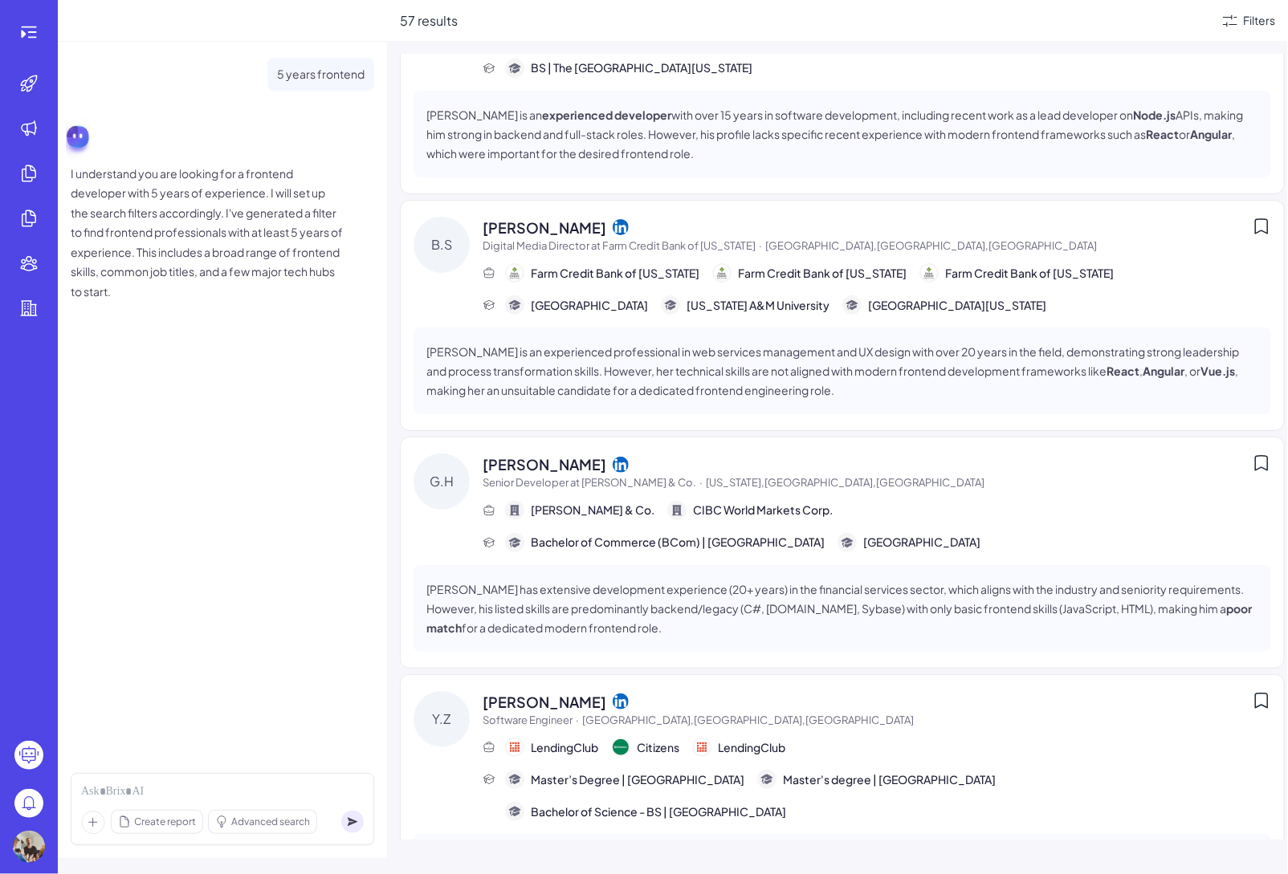
click at [274, 671] on div "5 years frontend I understand you are looking for a frontend developer with 5 y…" at bounding box center [222, 401] width 329 height 719
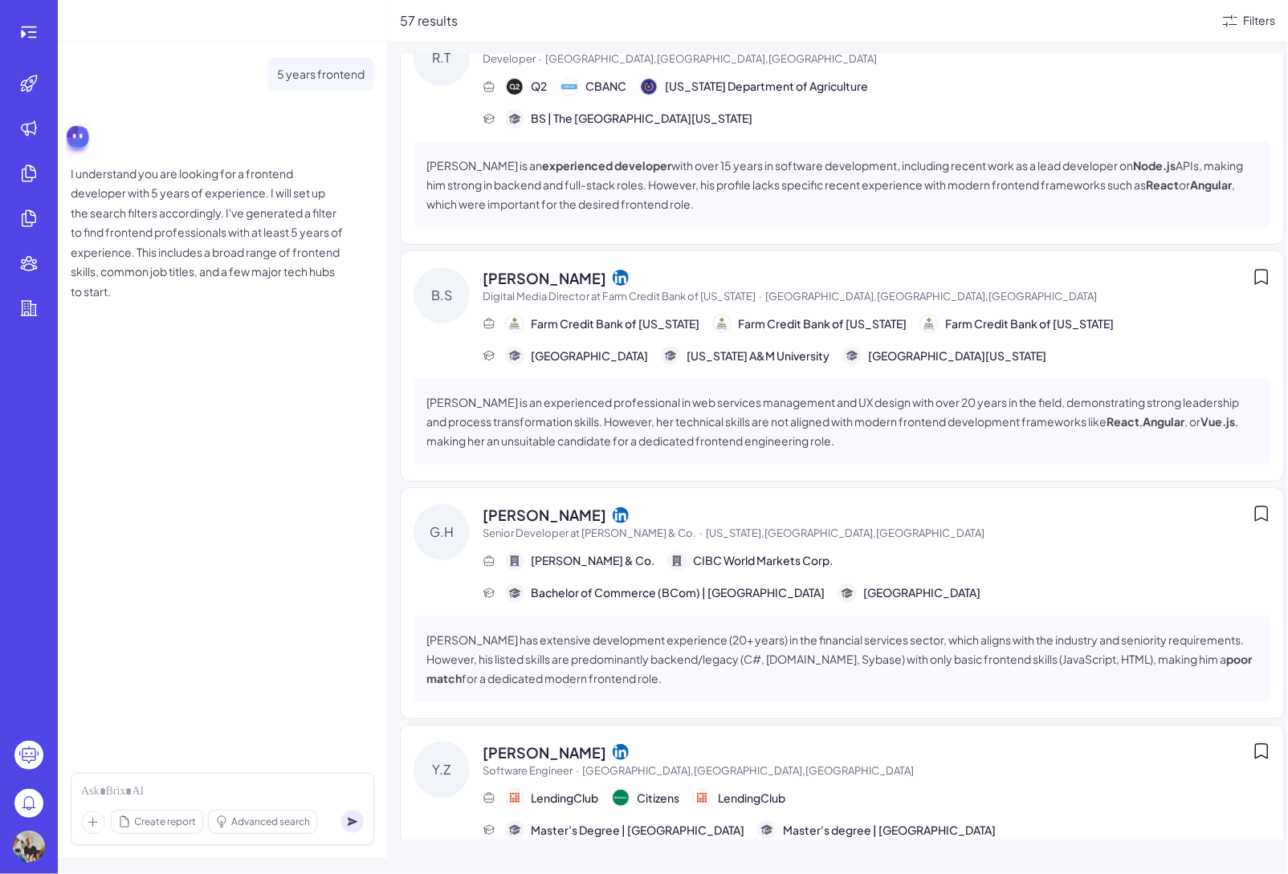
scroll to position [0, 0]
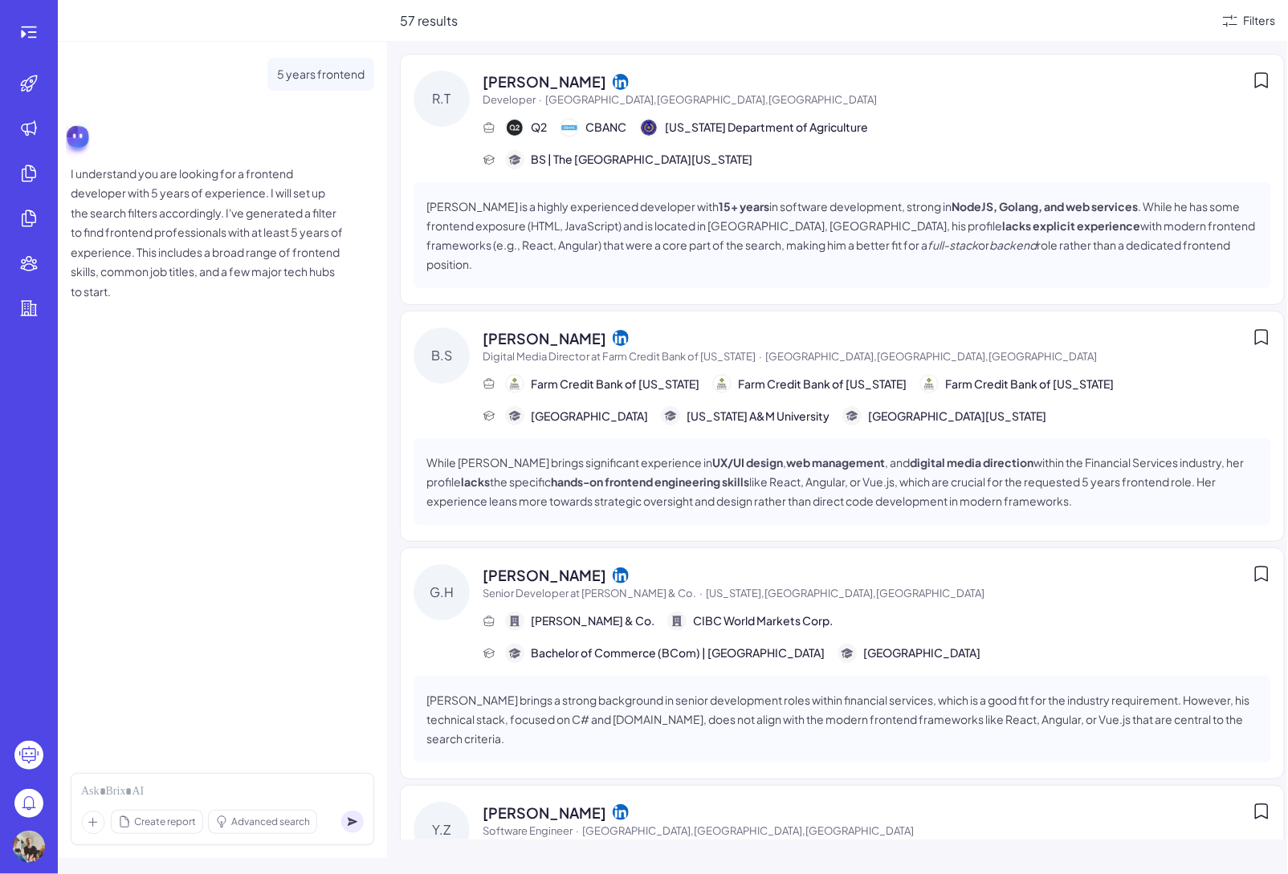
click at [744, 92] on span "Developer · Austin,TX,United States" at bounding box center [867, 100] width 769 height 16
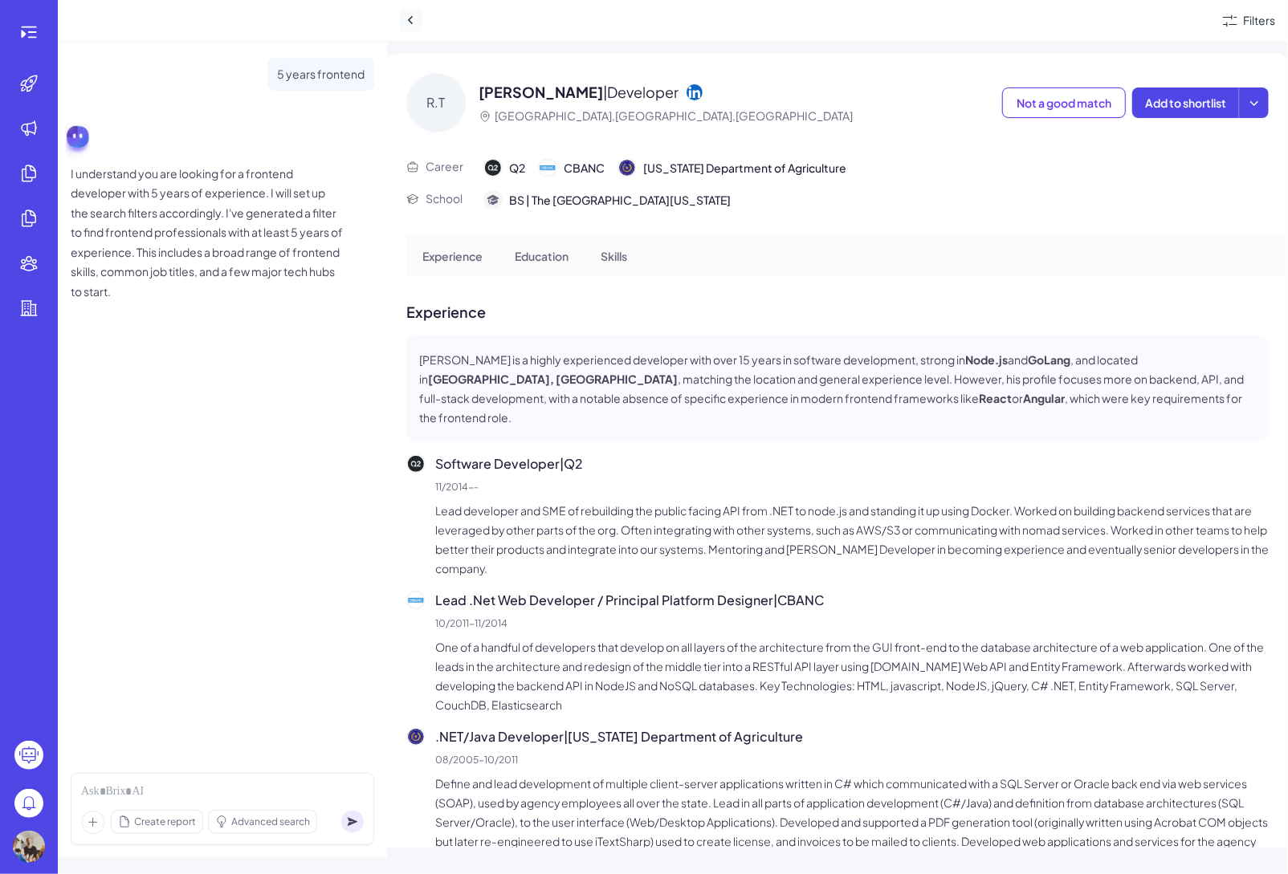
click at [413, 26] on icon at bounding box center [411, 20] width 16 height 16
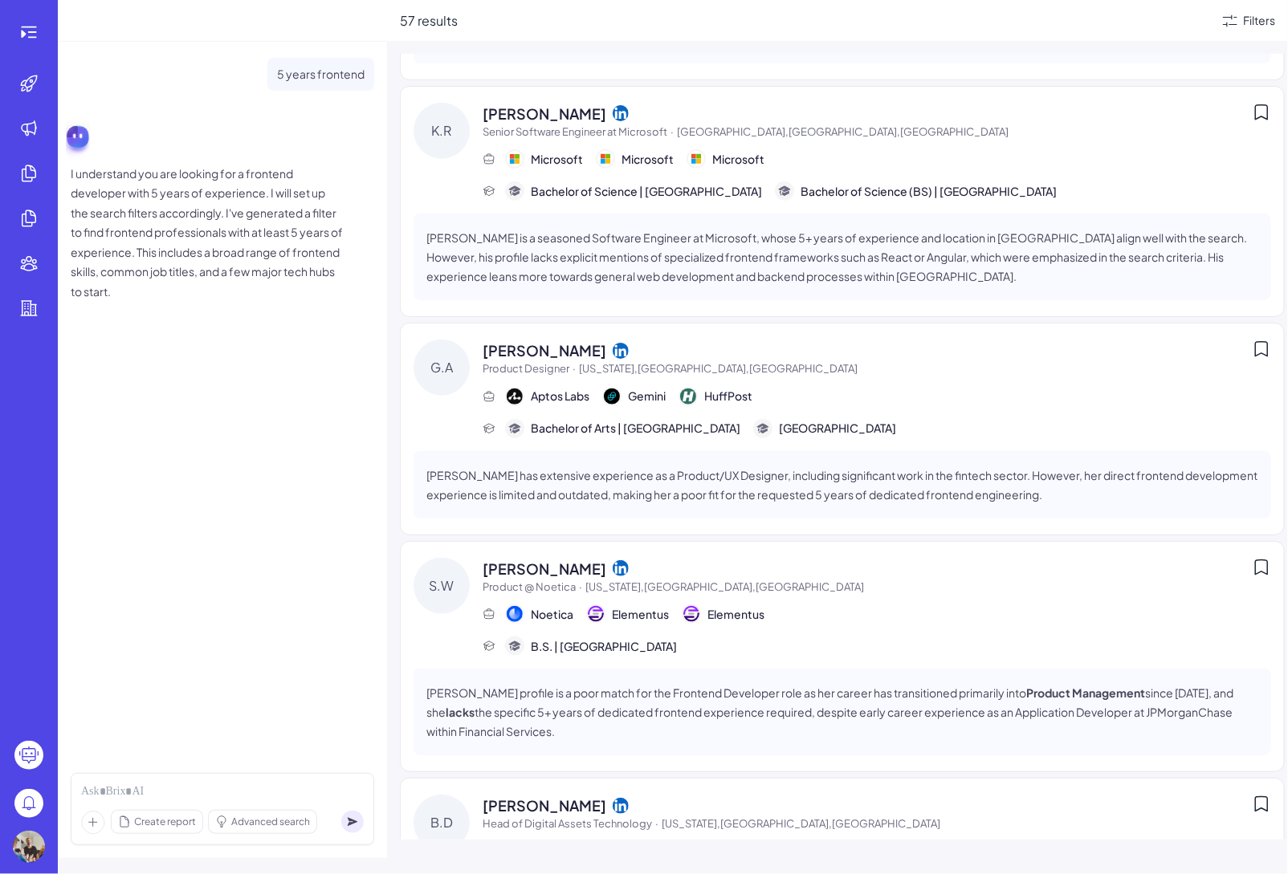
scroll to position [3836, 0]
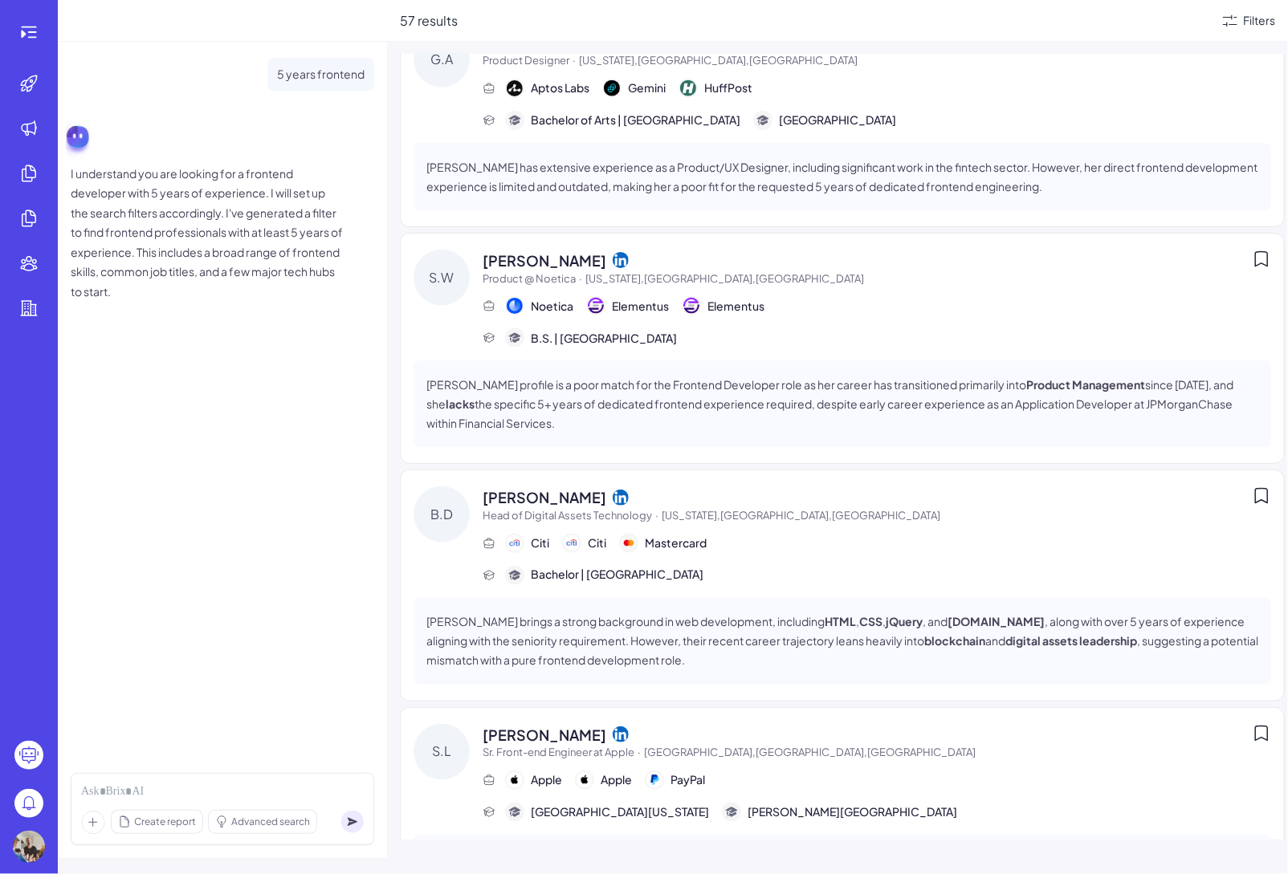
click at [354, 712] on div "5 years frontend I understand you are looking for a frontend developer with 5 y…" at bounding box center [222, 401] width 329 height 719
click at [31, 38] on icon at bounding box center [28, 31] width 19 height 19
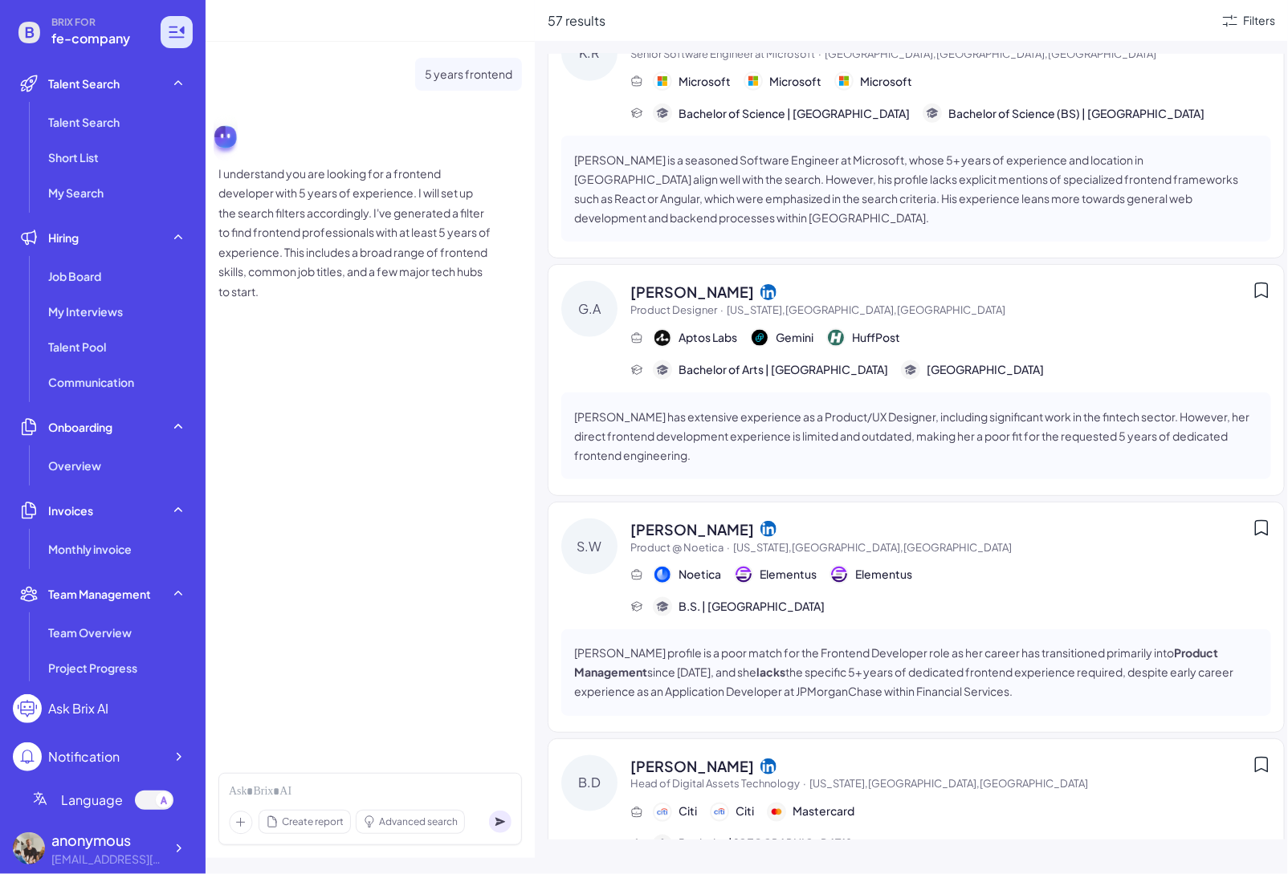
scroll to position [4113, 0]
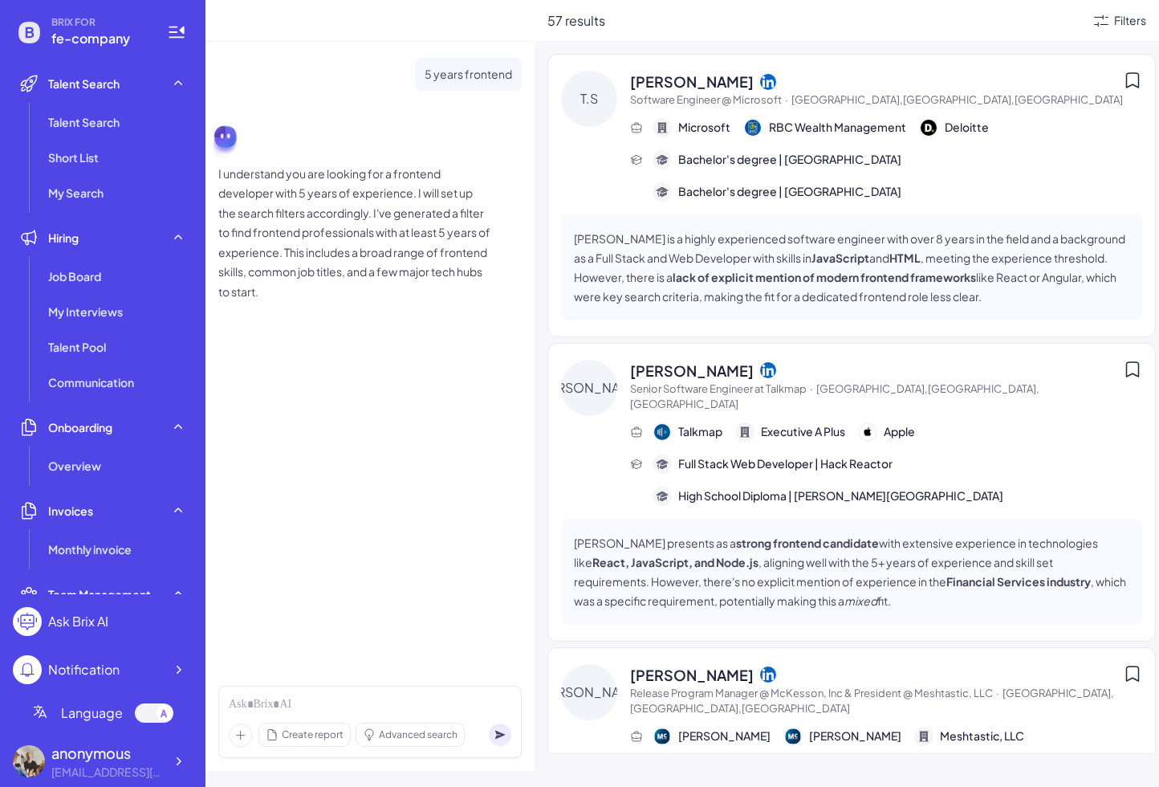
scroll to position [1204, 0]
click at [697, 361] on span "[PERSON_NAME]" at bounding box center [692, 372] width 124 height 22
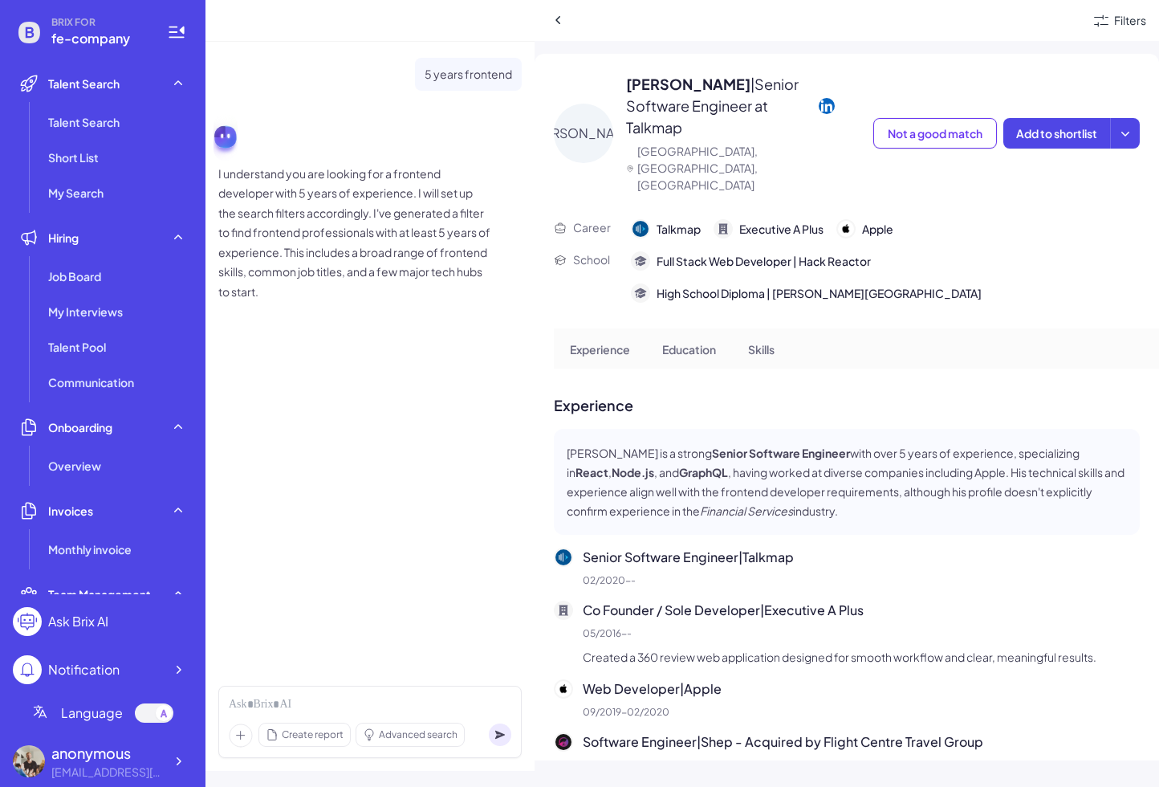
click at [560, 6] on div "Filters" at bounding box center [847, 20] width 625 height 41
click at [557, 9] on button at bounding box center [559, 20] width 22 height 22
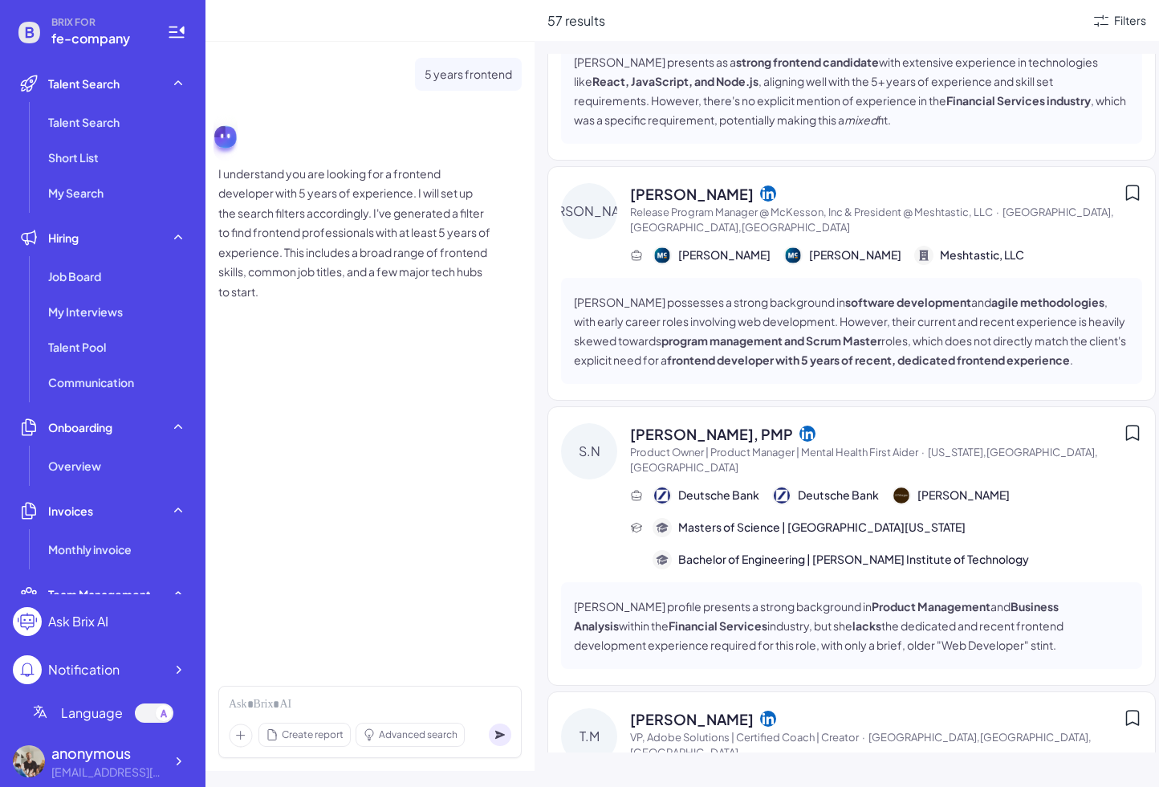
click at [702, 294] on p "[PERSON_NAME] possesses a strong background in software development and agile m…" at bounding box center [852, 330] width 556 height 77
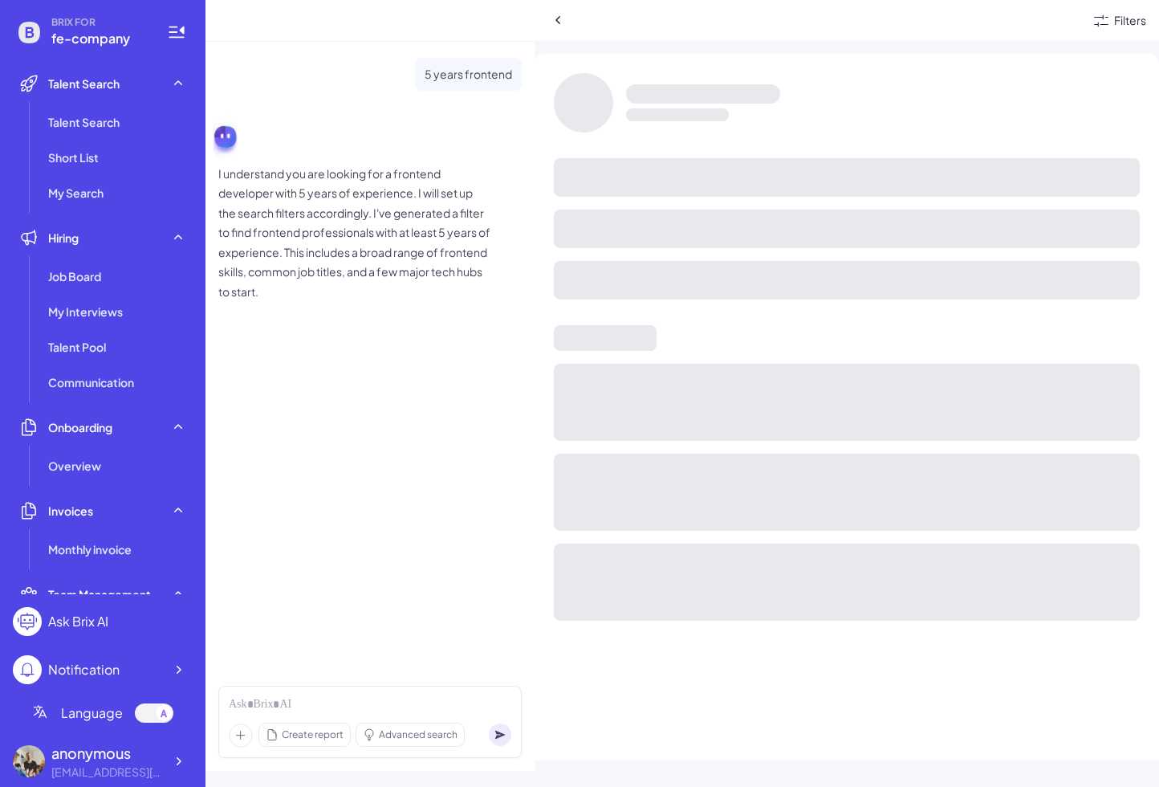
scroll to position [1281, 0]
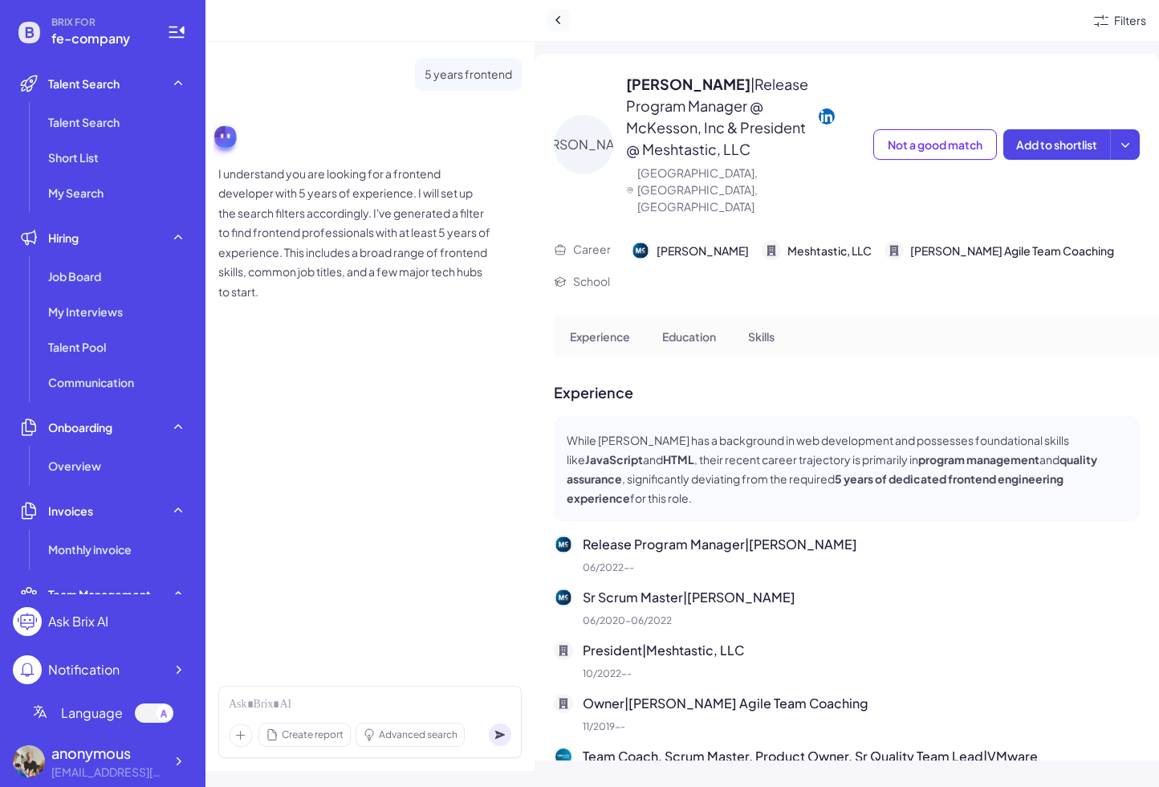
click at [559, 25] on icon at bounding box center [559, 20] width 16 height 16
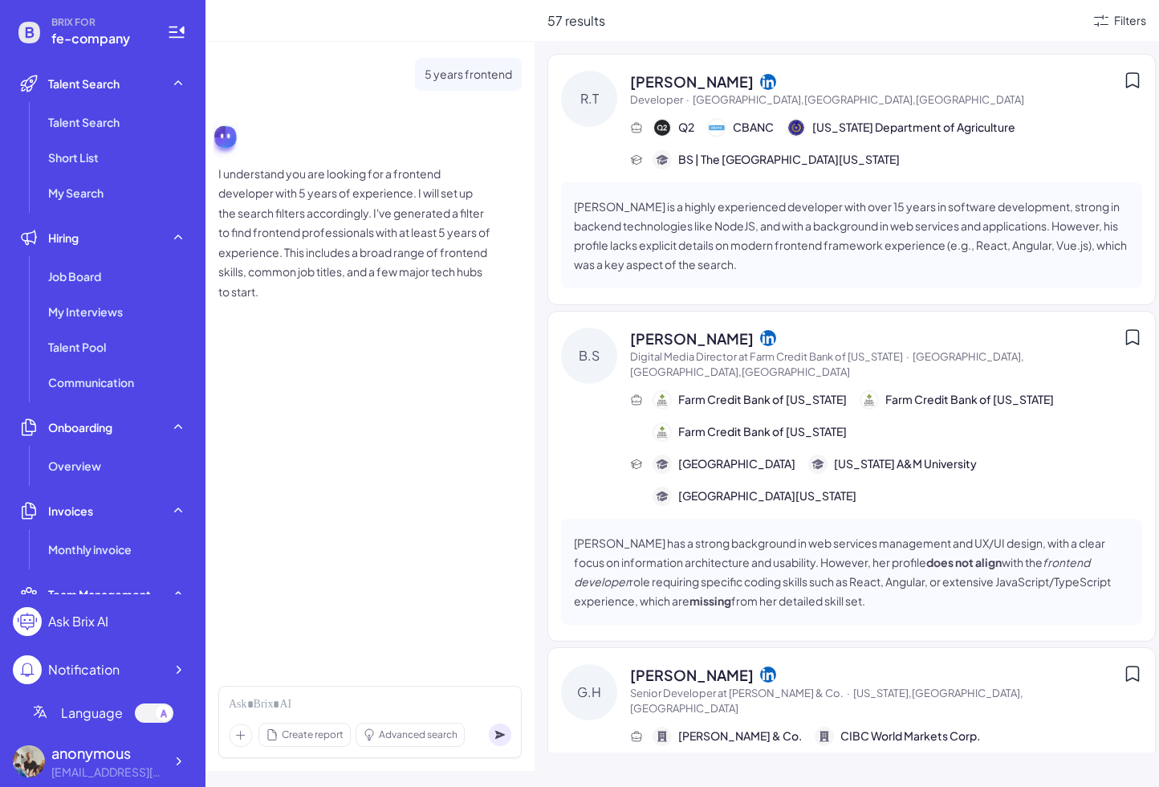
click at [809, 344] on div "[PERSON_NAME]" at bounding box center [876, 339] width 493 height 22
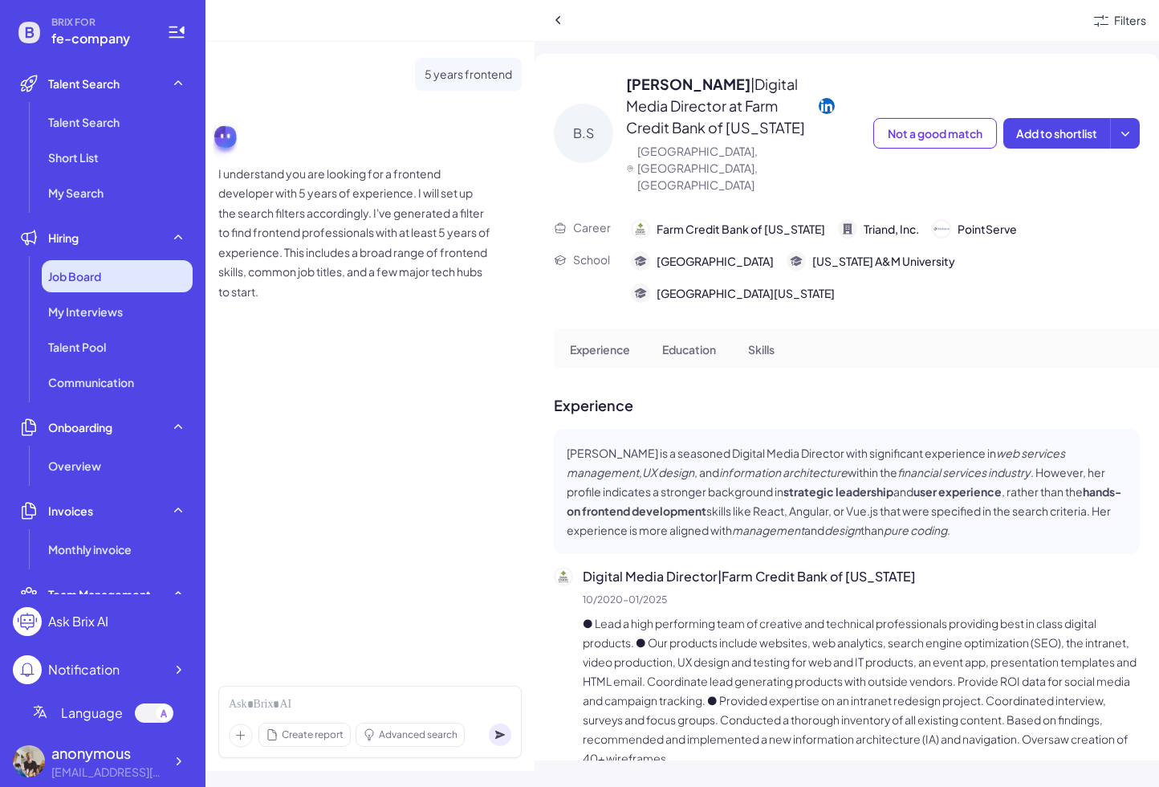
click at [82, 279] on span "Job Board" at bounding box center [74, 276] width 53 height 16
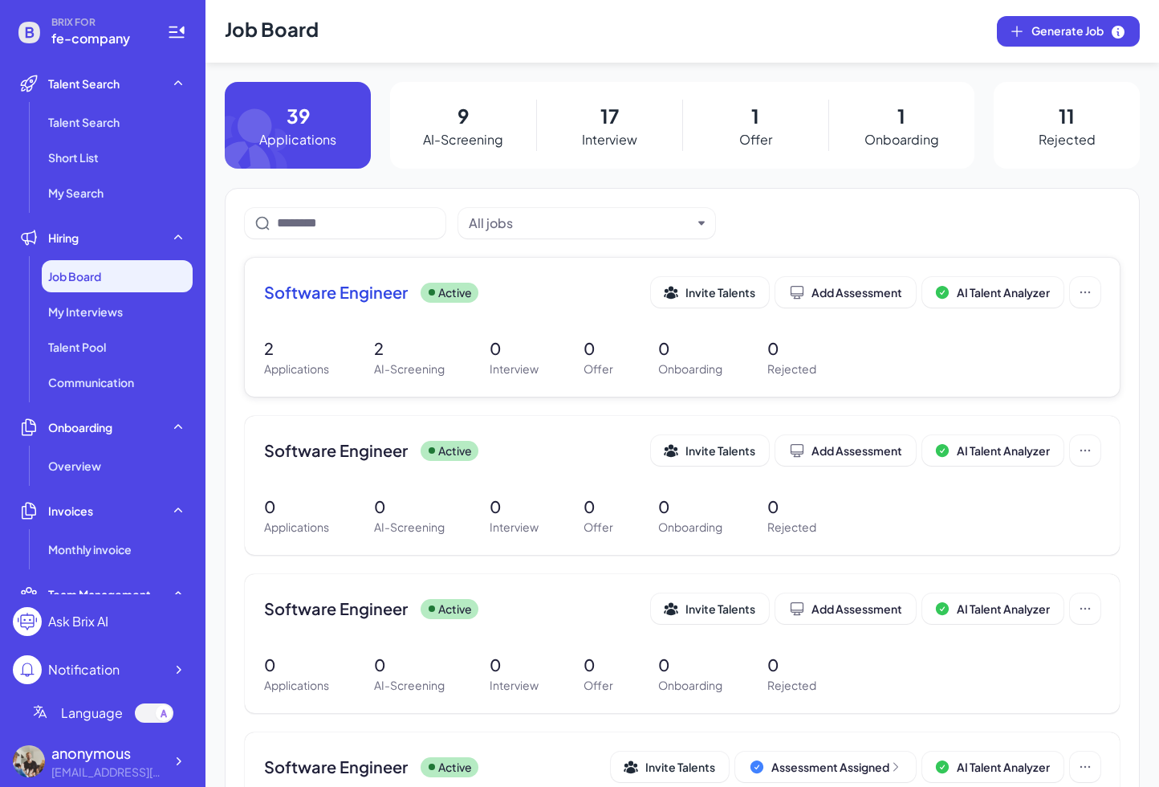
click at [395, 311] on div "Software Engineer Active Invite Talents Add Assessment AI Talent Analyzer" at bounding box center [682, 297] width 837 height 40
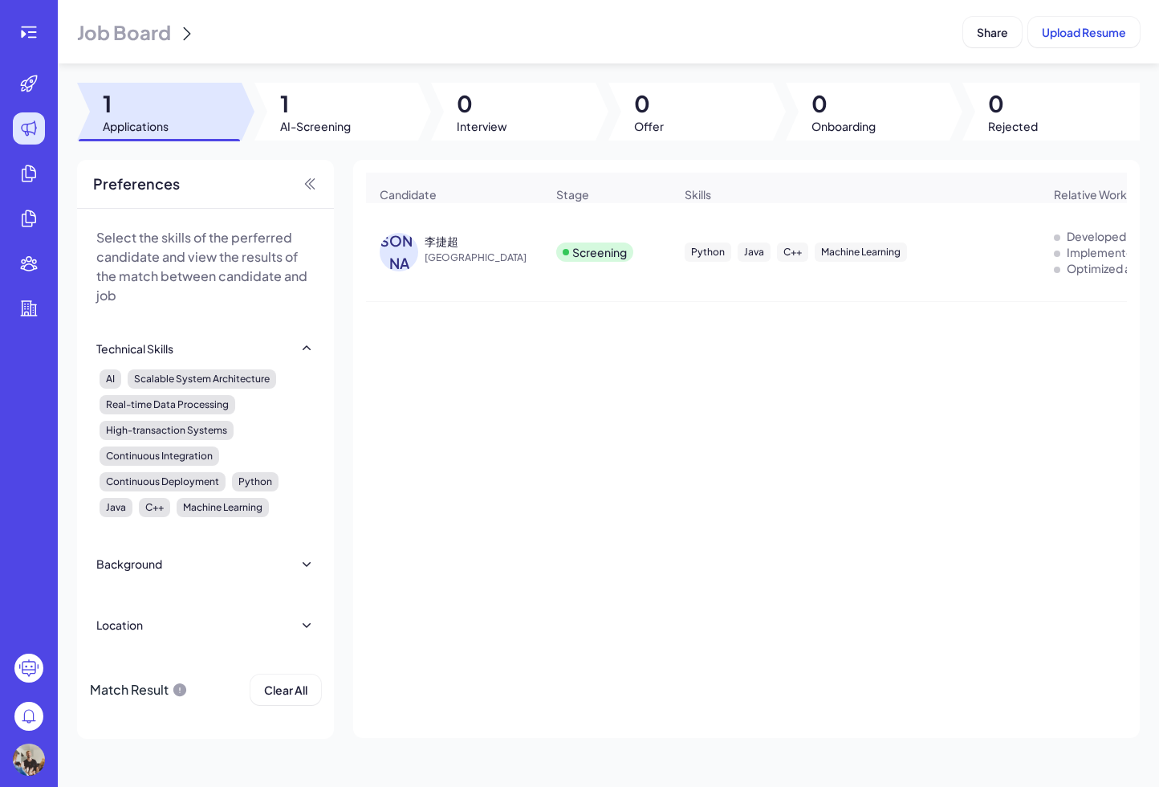
click at [453, 259] on span "China" at bounding box center [485, 258] width 120 height 16
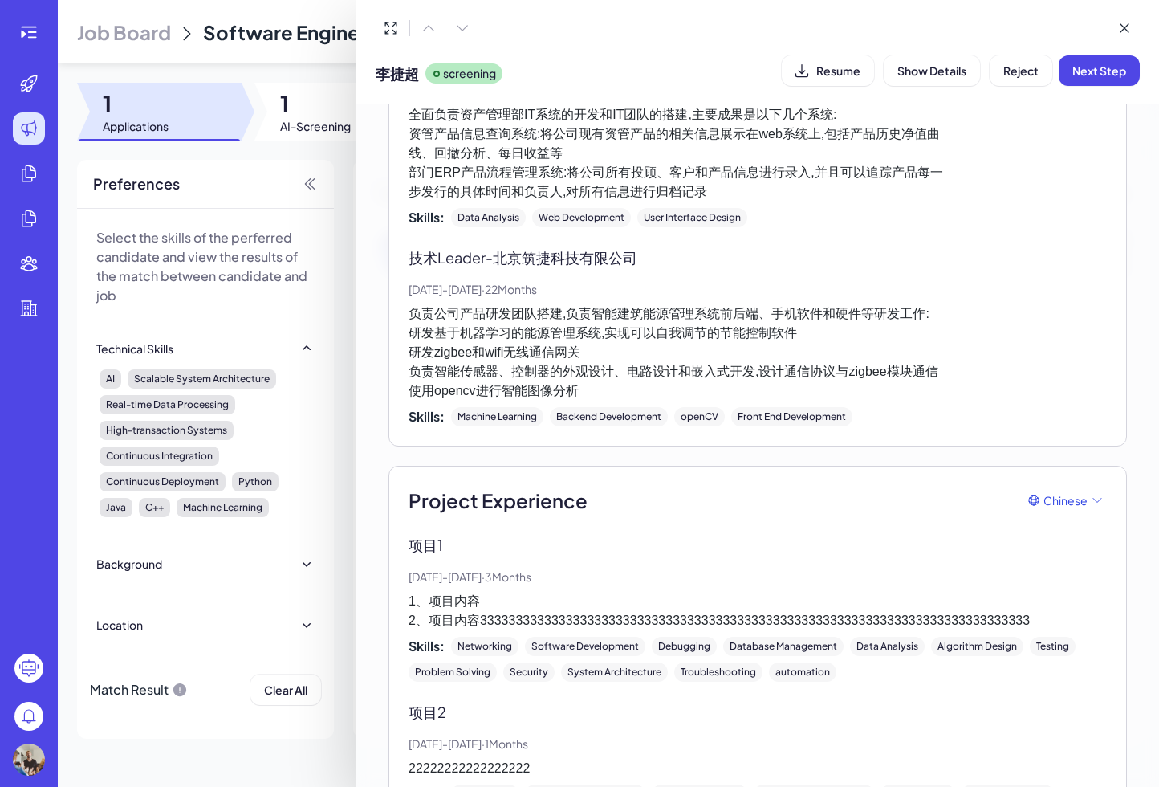
scroll to position [1644, 0]
